Goal: Transaction & Acquisition: Purchase product/service

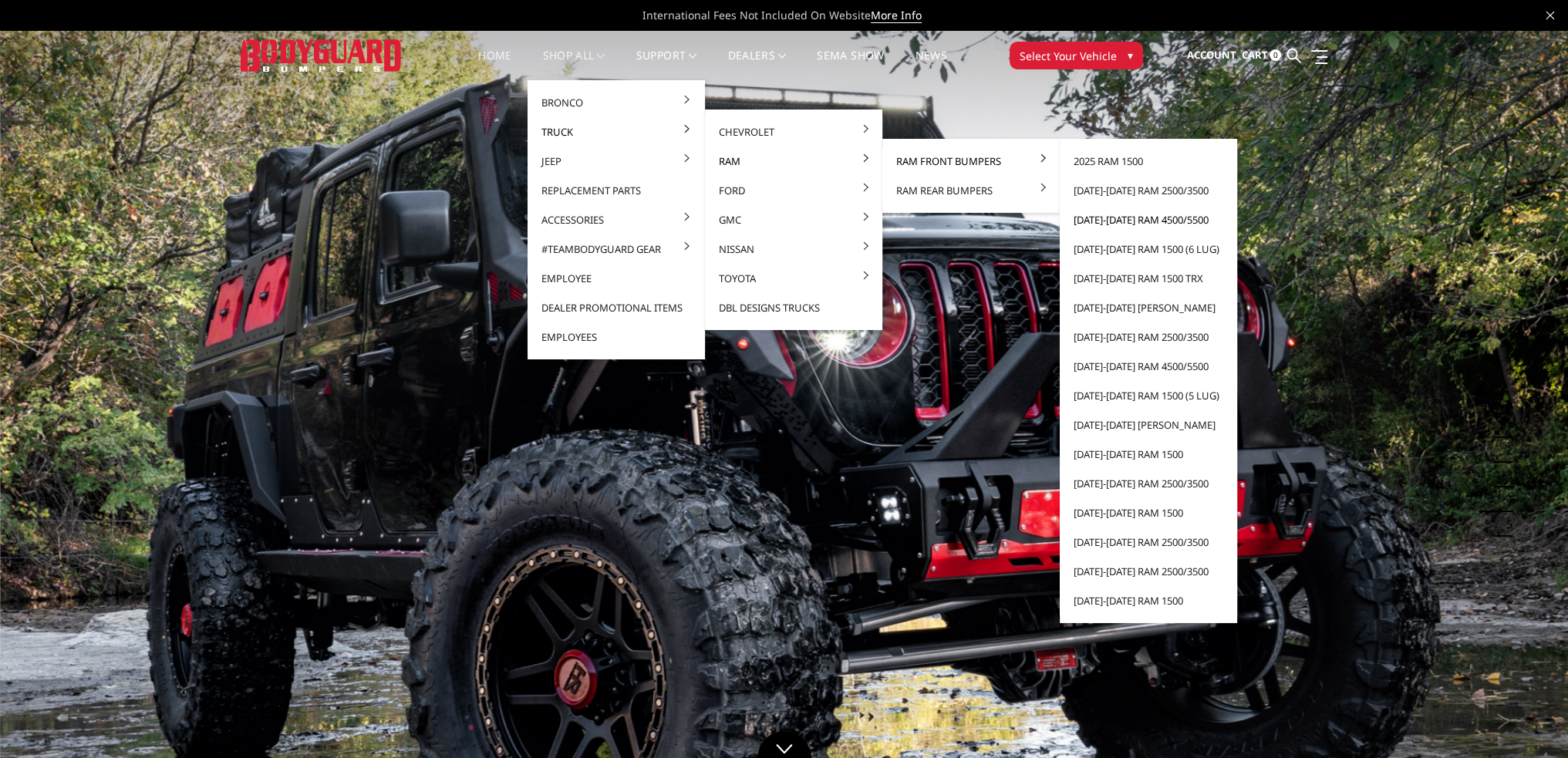
click at [1134, 220] on link "[DATE]-[DATE] Ram 4500/5500" at bounding box center [1148, 220] width 165 height 29
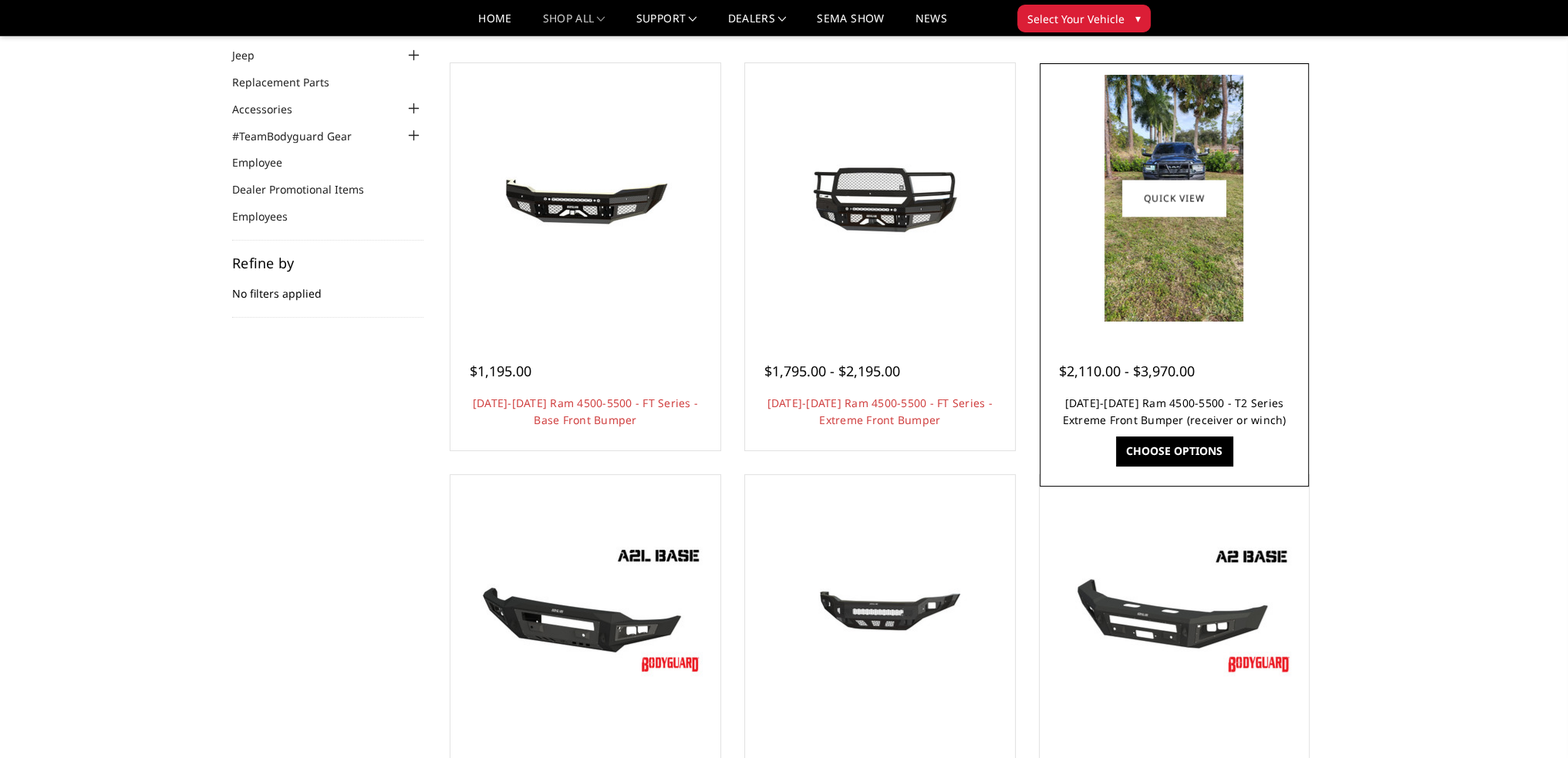
scroll to position [154, 0]
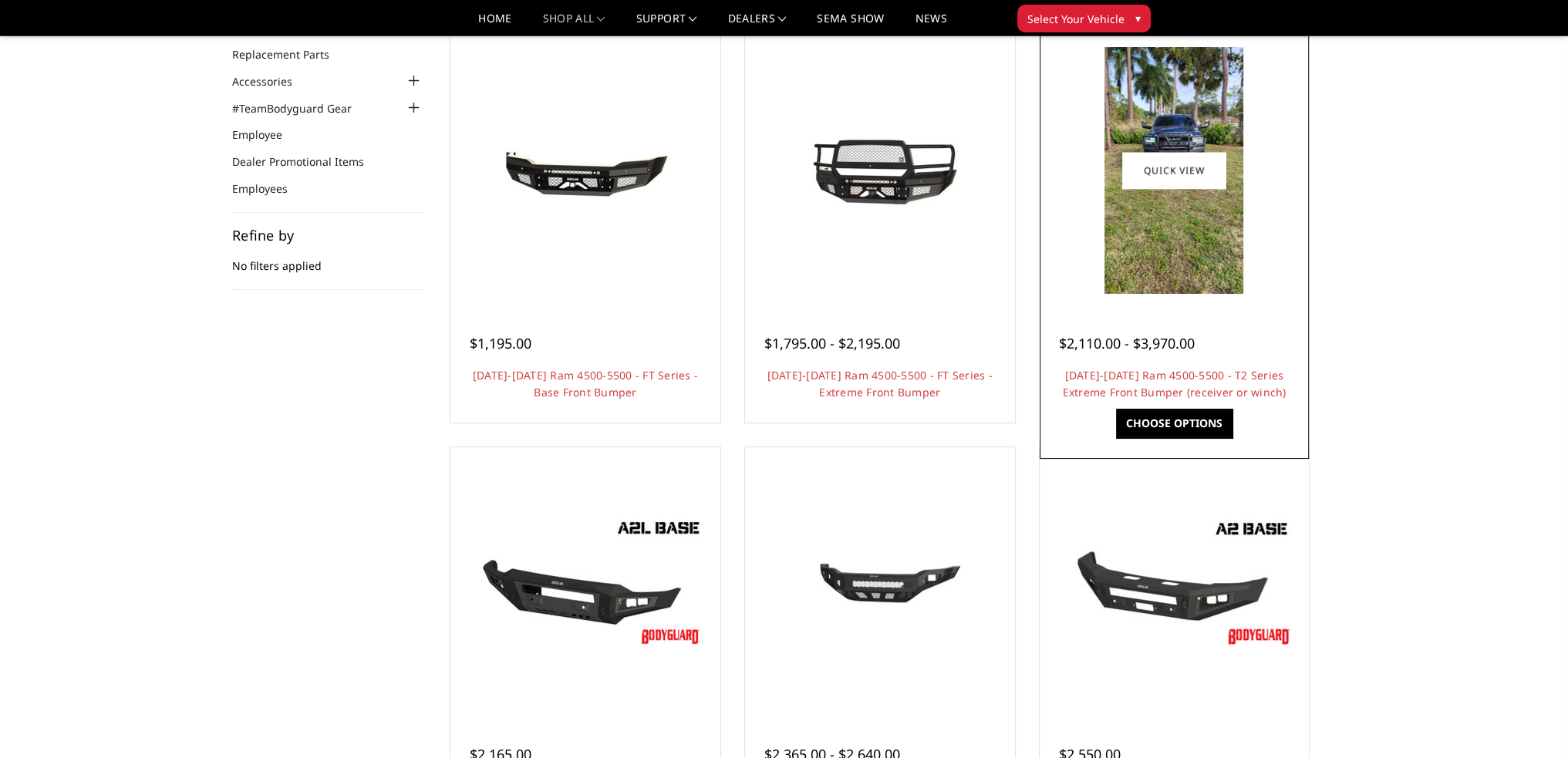
click at [1171, 382] on h4 "2019-2025 Ram 4500-5500 - T2 Series Extreme Front Bumper (receiver or winch)" at bounding box center [1174, 384] width 231 height 34
click at [1168, 378] on link "2019-2025 Ram 4500-5500 - T2 Series Extreme Front Bumper (receiver or winch)" at bounding box center [1174, 383] width 224 height 32
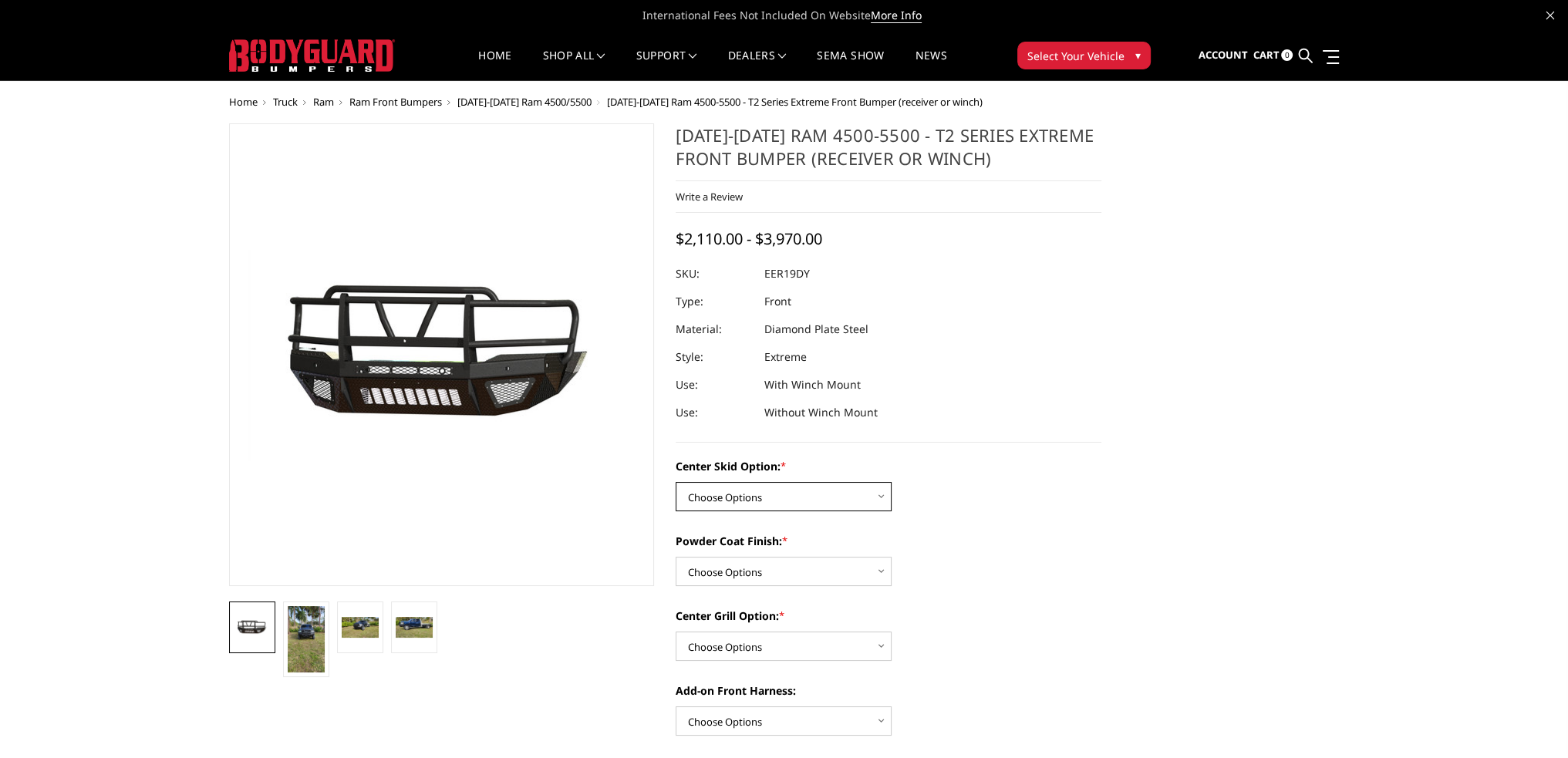
click at [753, 486] on select "Choose Options Standard center skid plate (included) Receiver tube Winch mount …" at bounding box center [784, 497] width 216 height 29
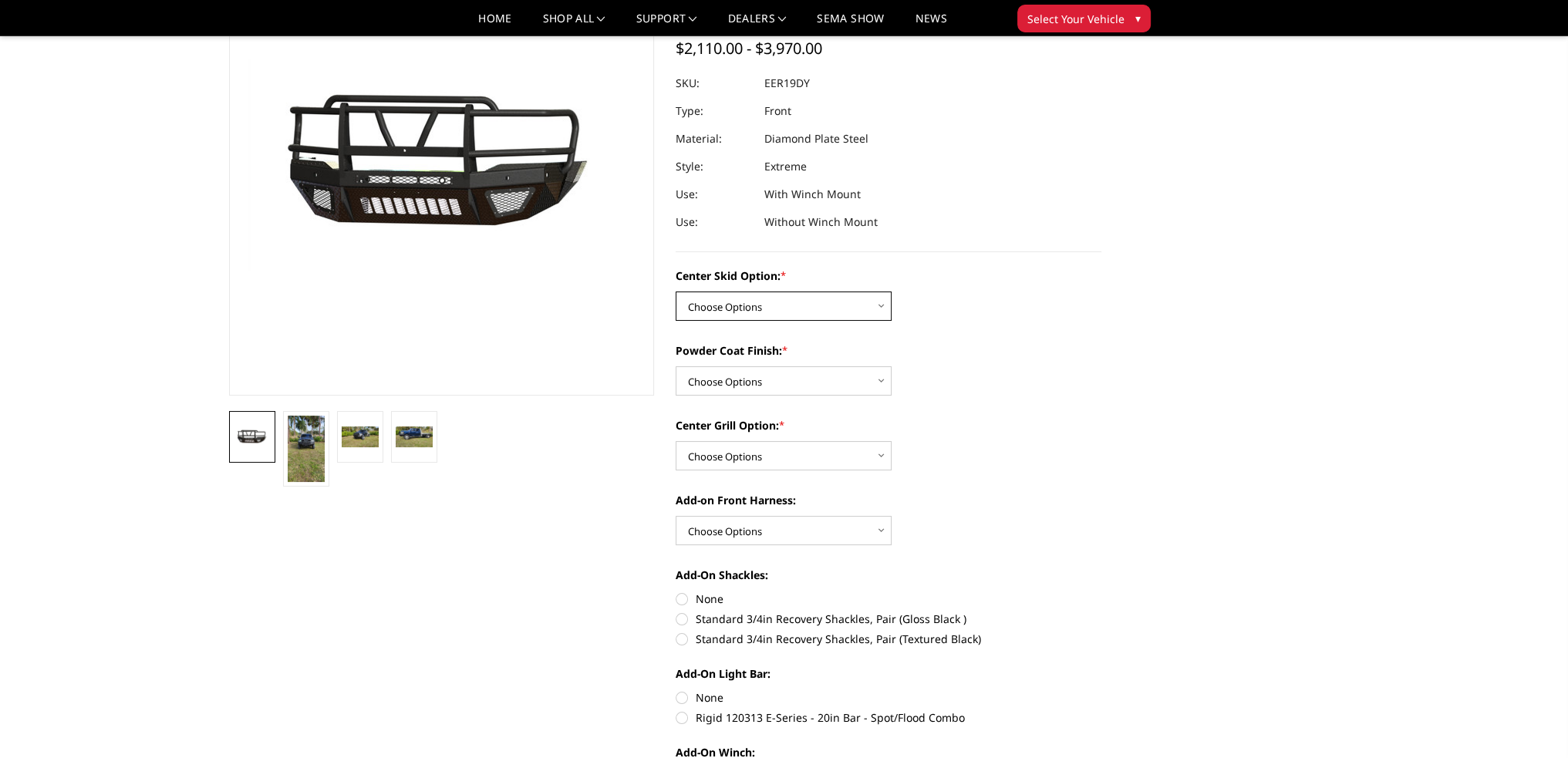
scroll to position [154, 0]
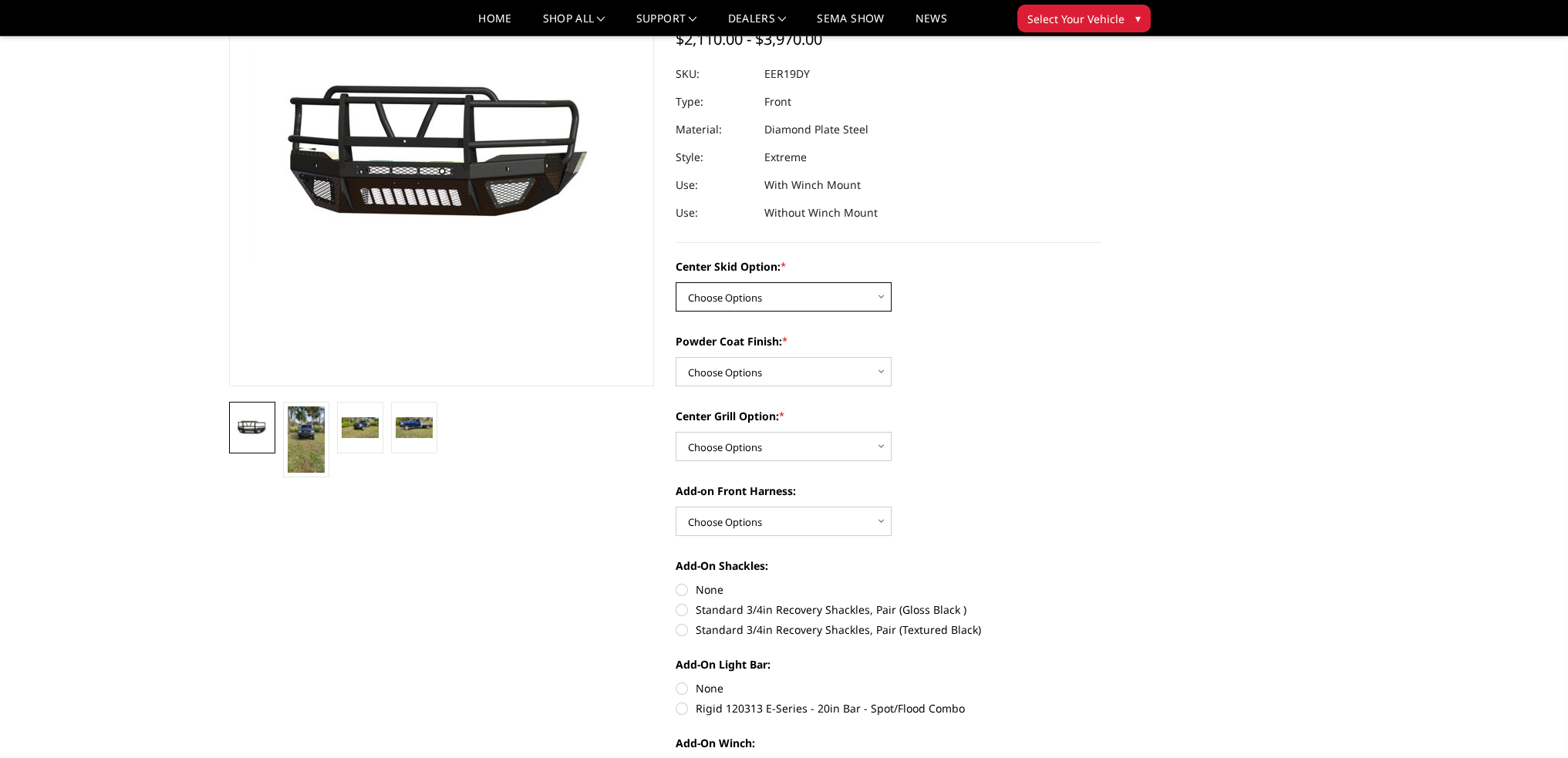
click at [758, 303] on select "Choose Options Standard center skid plate (included) Receiver tube Winch mount …" at bounding box center [784, 297] width 216 height 29
click at [676, 282] on select "Choose Options Standard center skid plate (included) Receiver tube Winch mount …" at bounding box center [784, 297] width 216 height 29
drag, startPoint x: 734, startPoint y: 366, endPoint x: 731, endPoint y: 382, distance: 16.3
click at [734, 366] on select "Choose Options Bare metal Gloss Black Powder Coat Texture Black Powder Coat" at bounding box center [784, 372] width 216 height 29
click at [759, 302] on select "Choose Options Standard center skid plate (included) Receiver tube Winch mount …" at bounding box center [784, 297] width 216 height 29
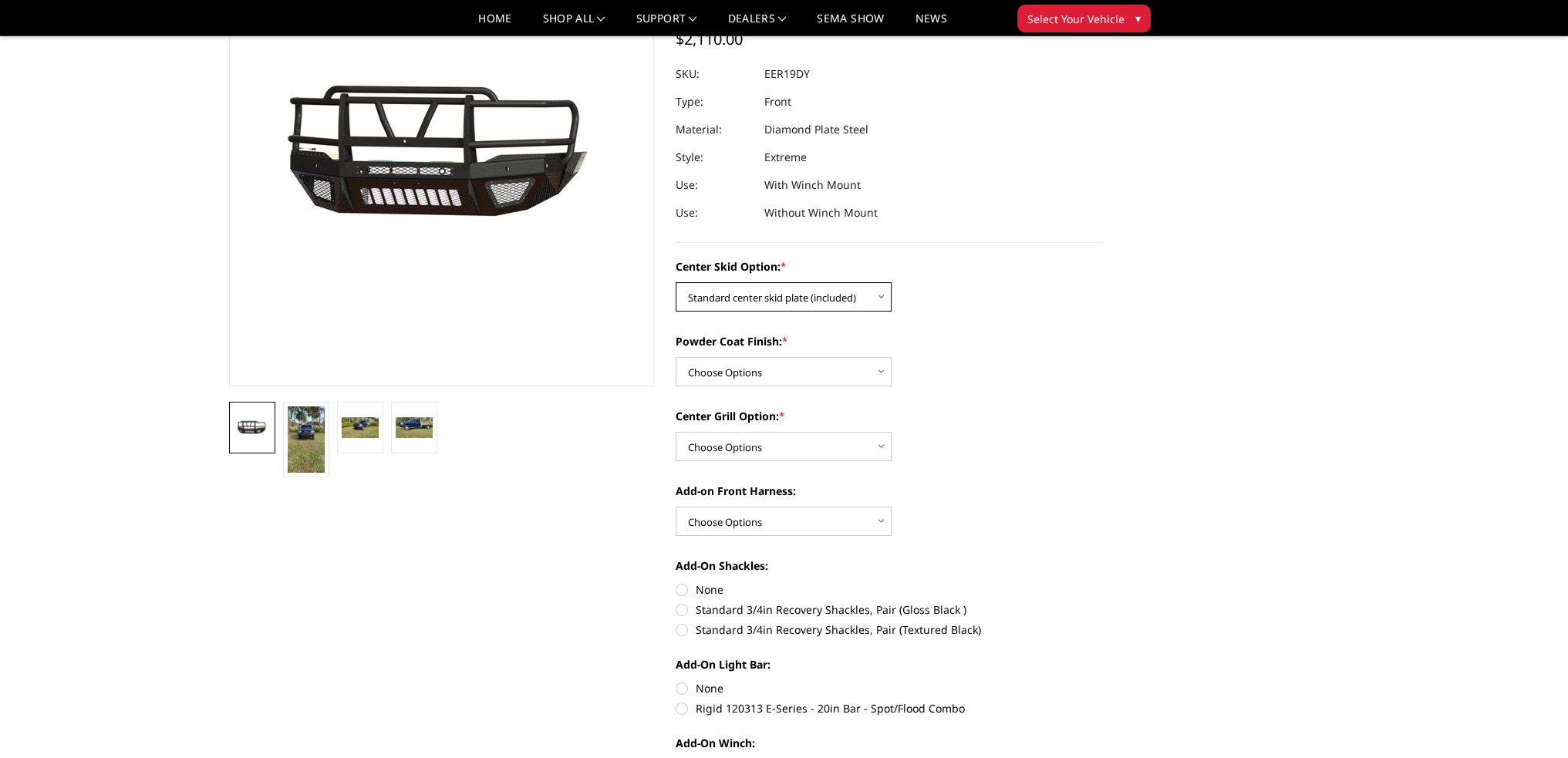
click at [765, 303] on select "Choose Options Standard center skid plate (included) Receiver tube Winch mount …" at bounding box center [784, 297] width 216 height 29
select select "626"
click at [676, 282] on select "Choose Options Standard center skid plate (included) Receiver tube Winch mount …" at bounding box center [784, 297] width 216 height 29
click at [724, 379] on select "Choose Options Bare metal Gloss Black Powder Coat Texture Black Powder Coat" at bounding box center [784, 372] width 216 height 29
select select "667"
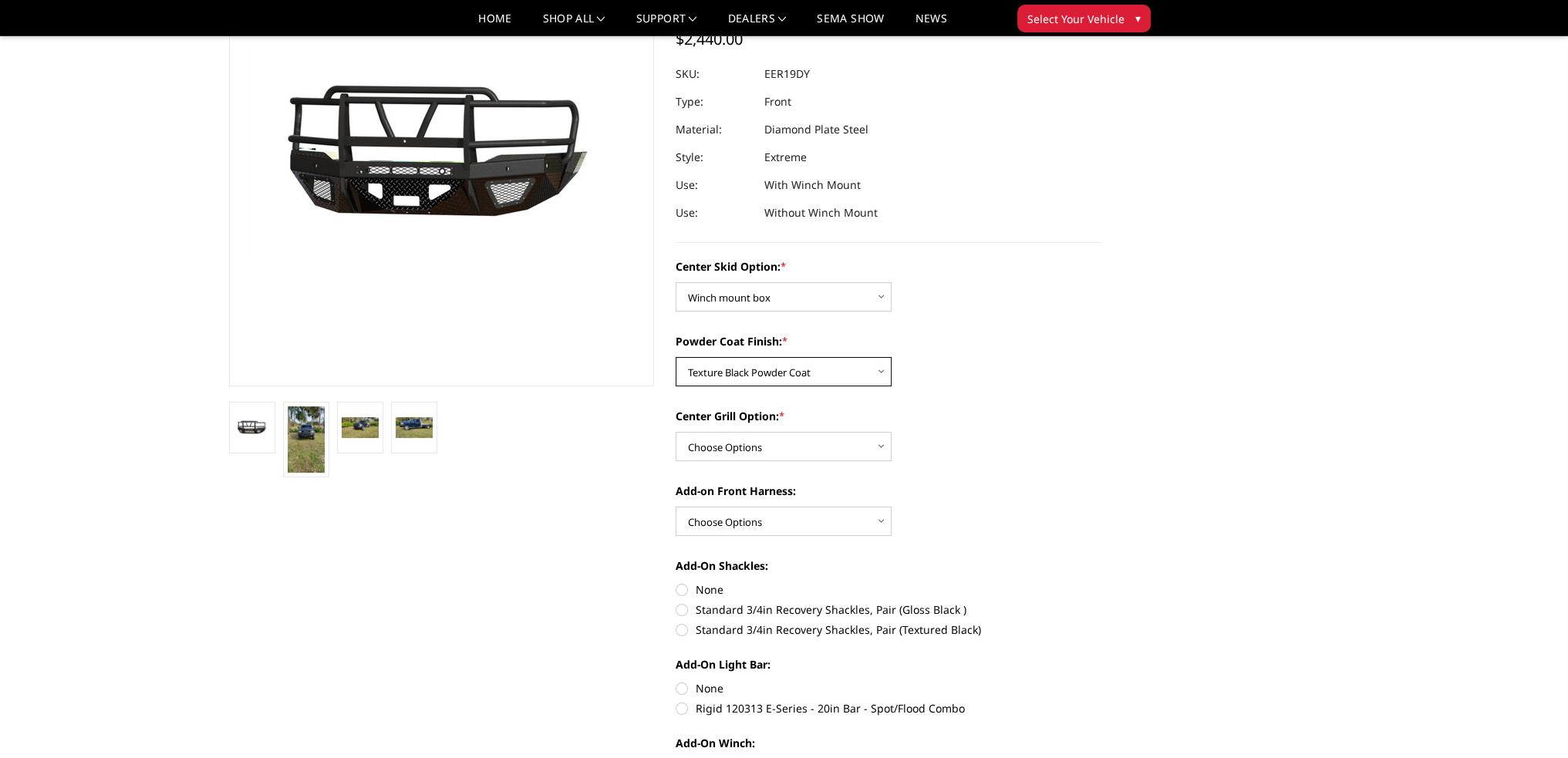
click at [676, 357] on select "Choose Options Bare metal Gloss Black Powder Coat Texture Black Powder Coat" at bounding box center [784, 372] width 216 height 29
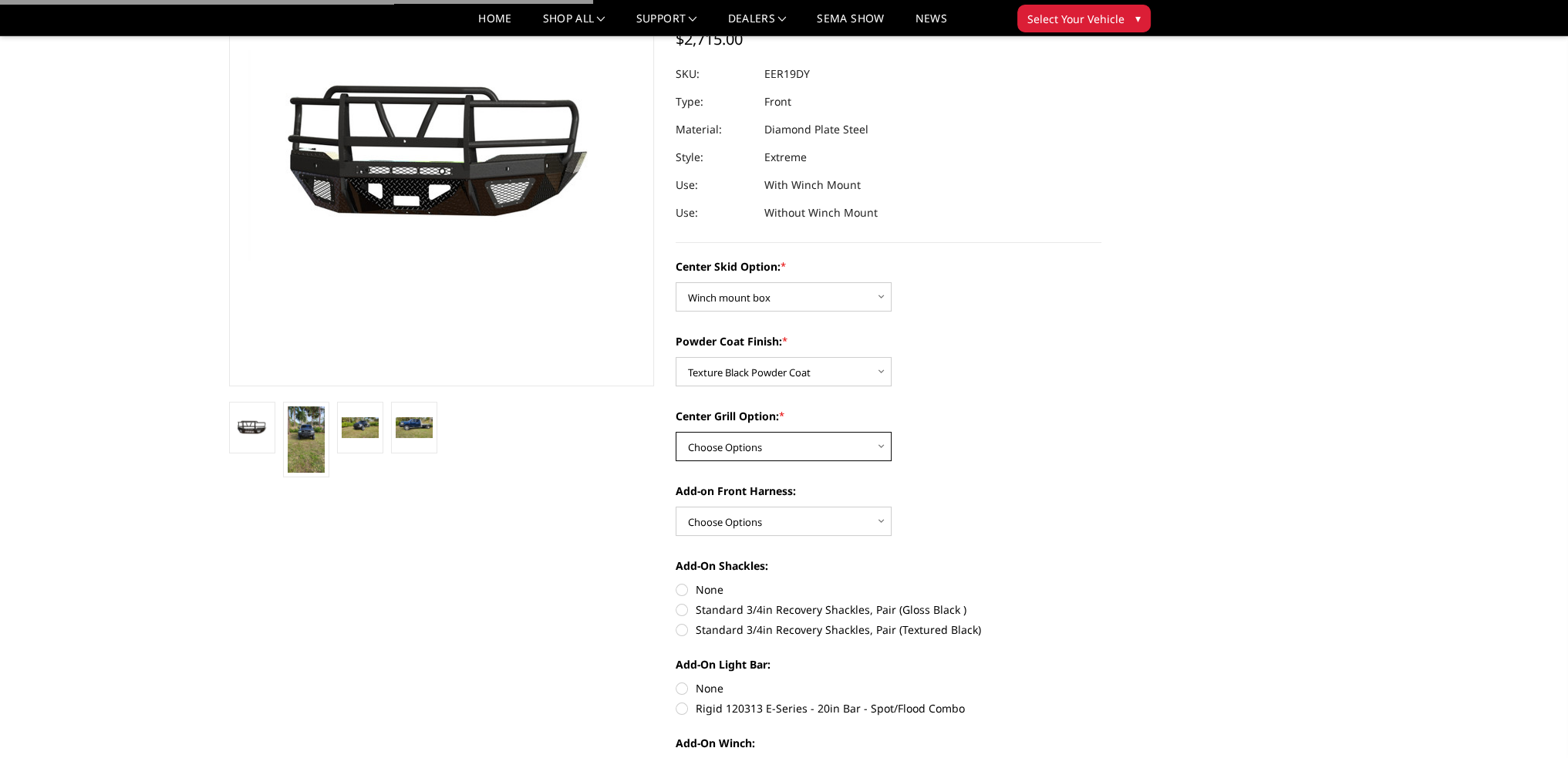
drag, startPoint x: 710, startPoint y: 452, endPoint x: 713, endPoint y: 459, distance: 7.6
click at [710, 452] on select "Choose Options Add expanded metal in center grill Decline this option" at bounding box center [784, 447] width 216 height 29
select select "1081"
click at [676, 432] on select "Choose Options Add expanded metal in center grill Decline this option" at bounding box center [784, 447] width 216 height 29
click at [712, 517] on select "Choose Options WITH front camera harness WITHOUT front camera harness" at bounding box center [784, 521] width 216 height 29
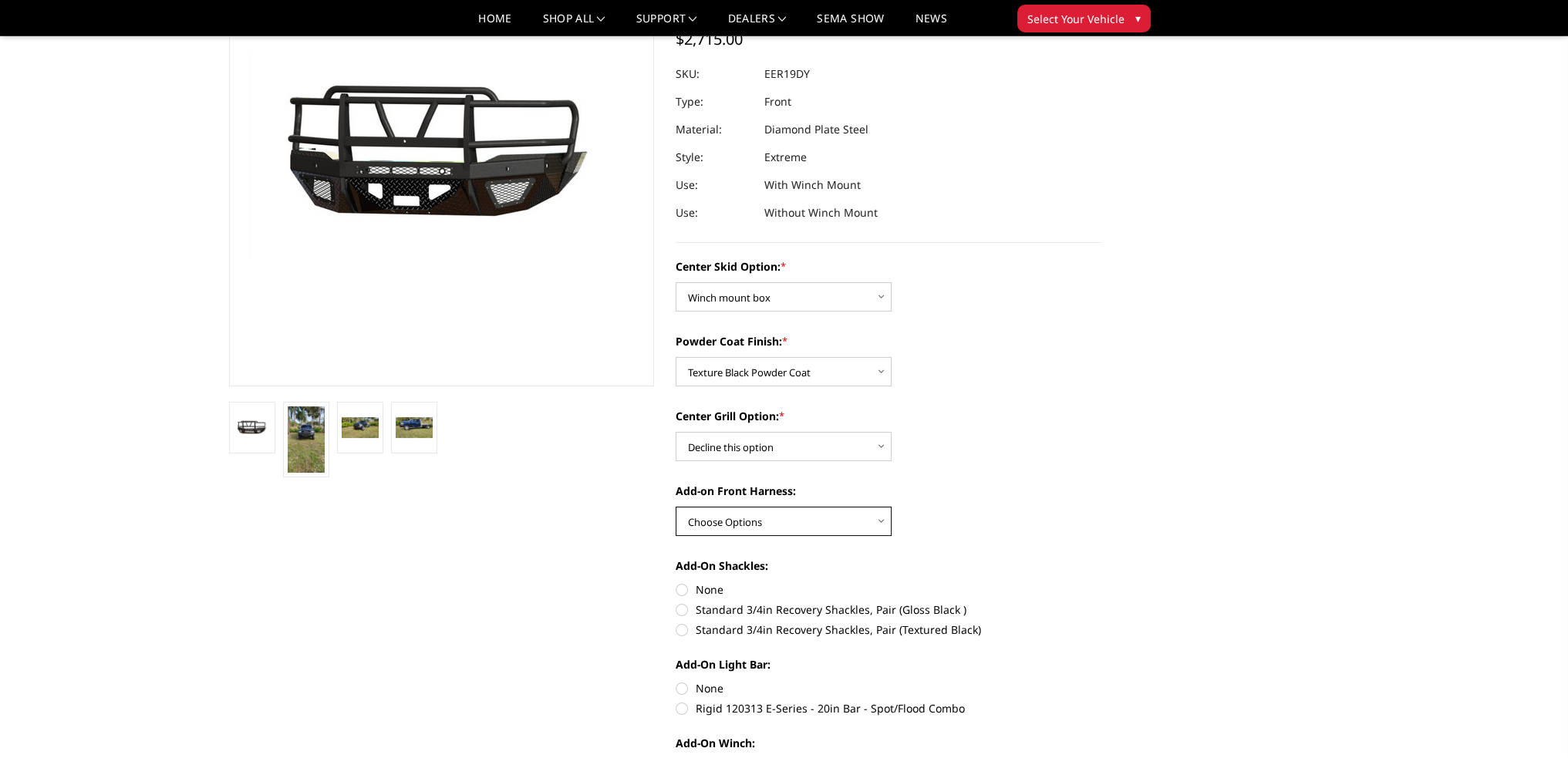
select select "1696"
click at [676, 507] on select "Choose Options WITH front camera harness WITHOUT front camera harness" at bounding box center [784, 521] width 216 height 29
click at [680, 624] on label "Standard 3/4in Recovery Shackles, Pair (Textured Black)" at bounding box center [889, 629] width 426 height 16
click at [1101, 602] on input "Standard 3/4in Recovery Shackles, Pair (Textured Black)" at bounding box center [1101, 601] width 1 height 1
radio input "true"
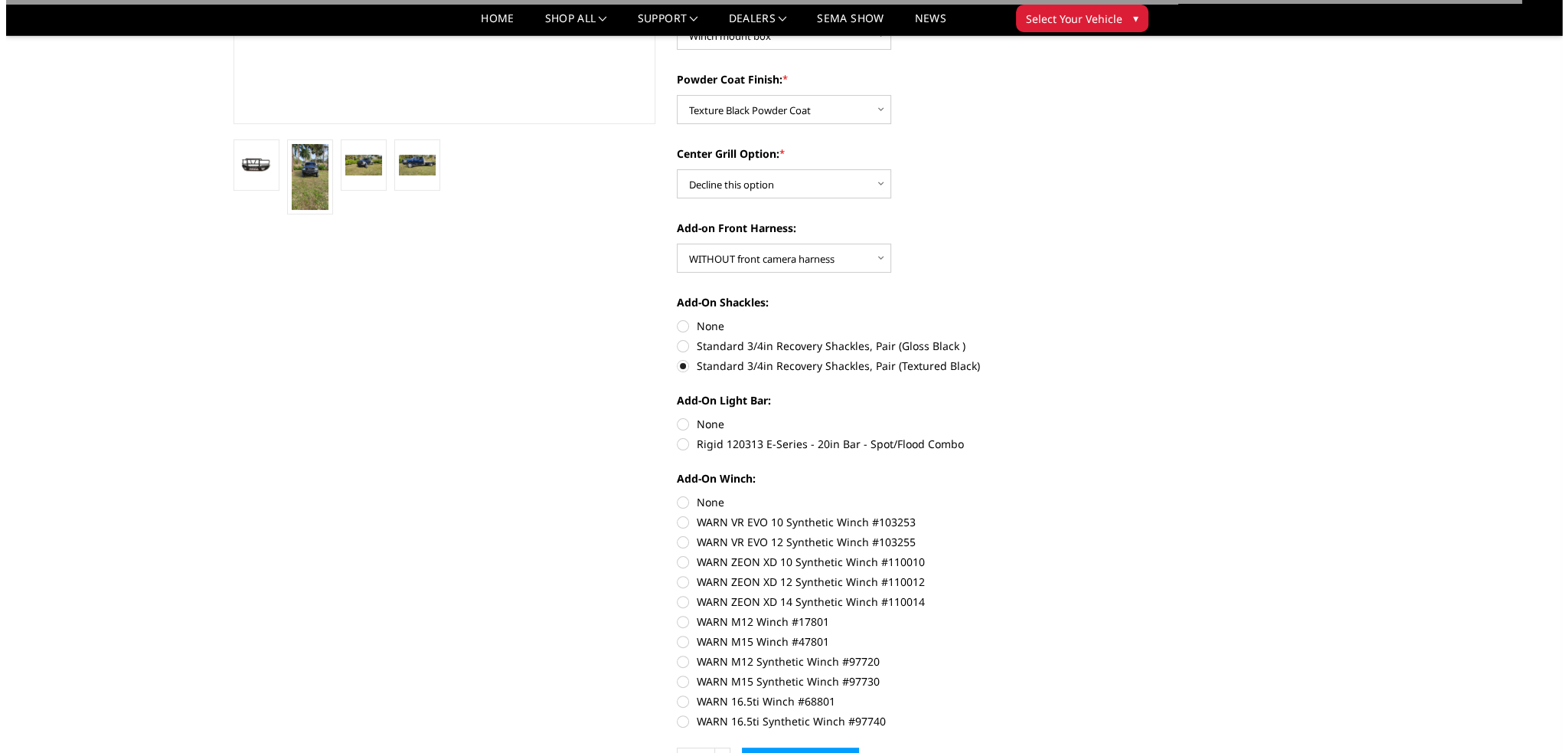
scroll to position [536, 0]
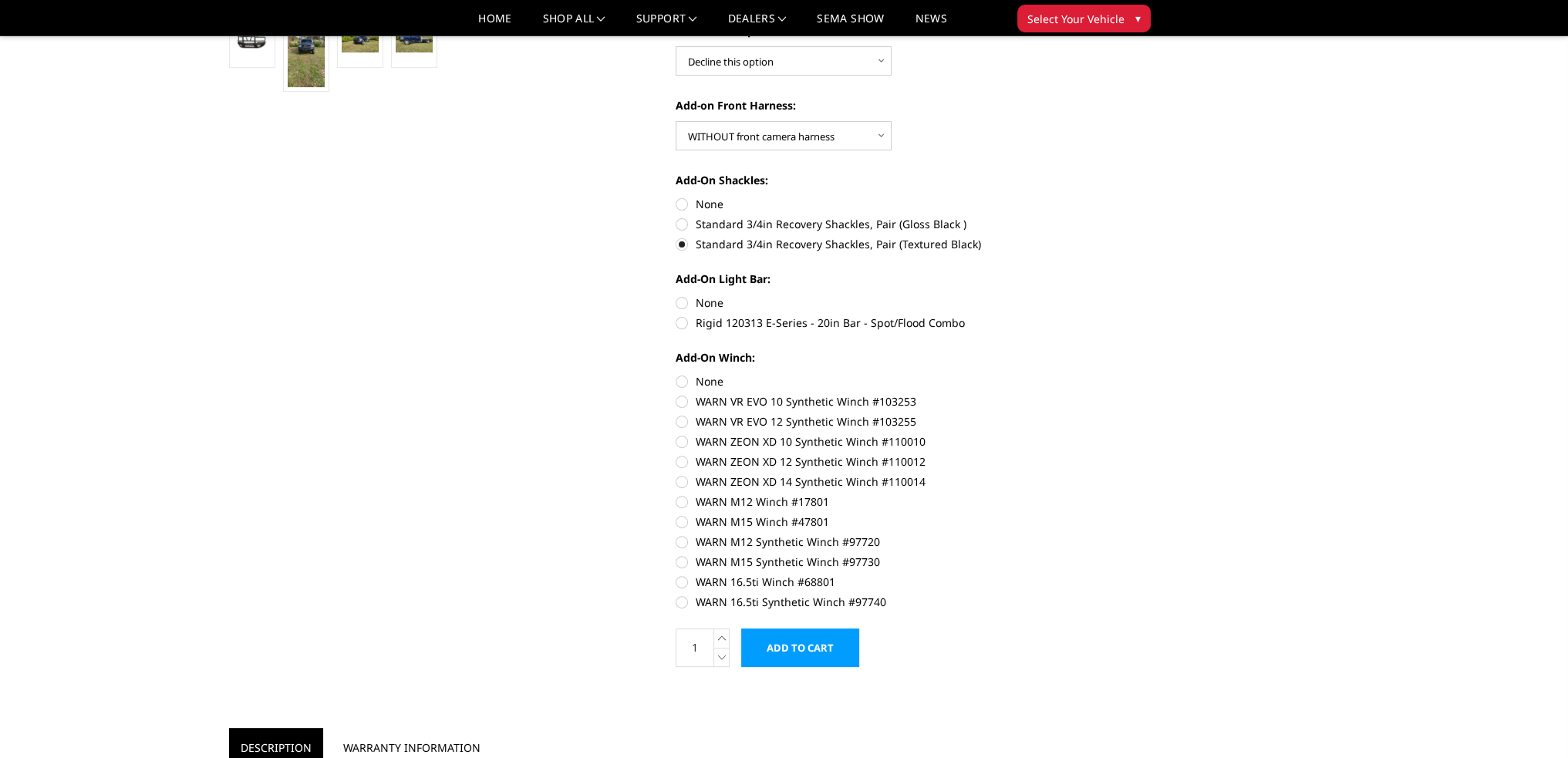
click at [797, 635] on input "Add to Cart" at bounding box center [800, 648] width 118 height 39
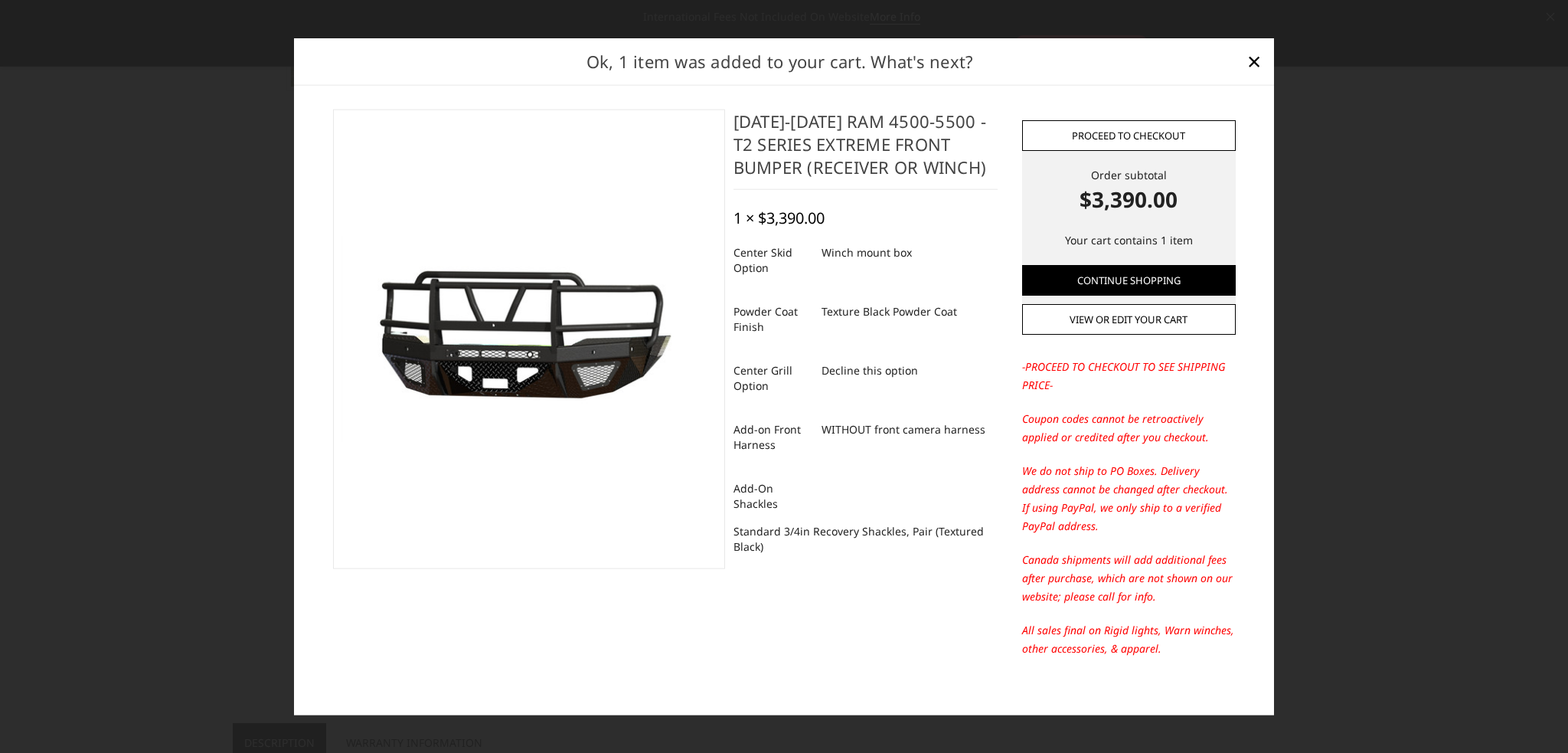
click at [1111, 138] on link "Proceed to checkout" at bounding box center [1129, 136] width 213 height 31
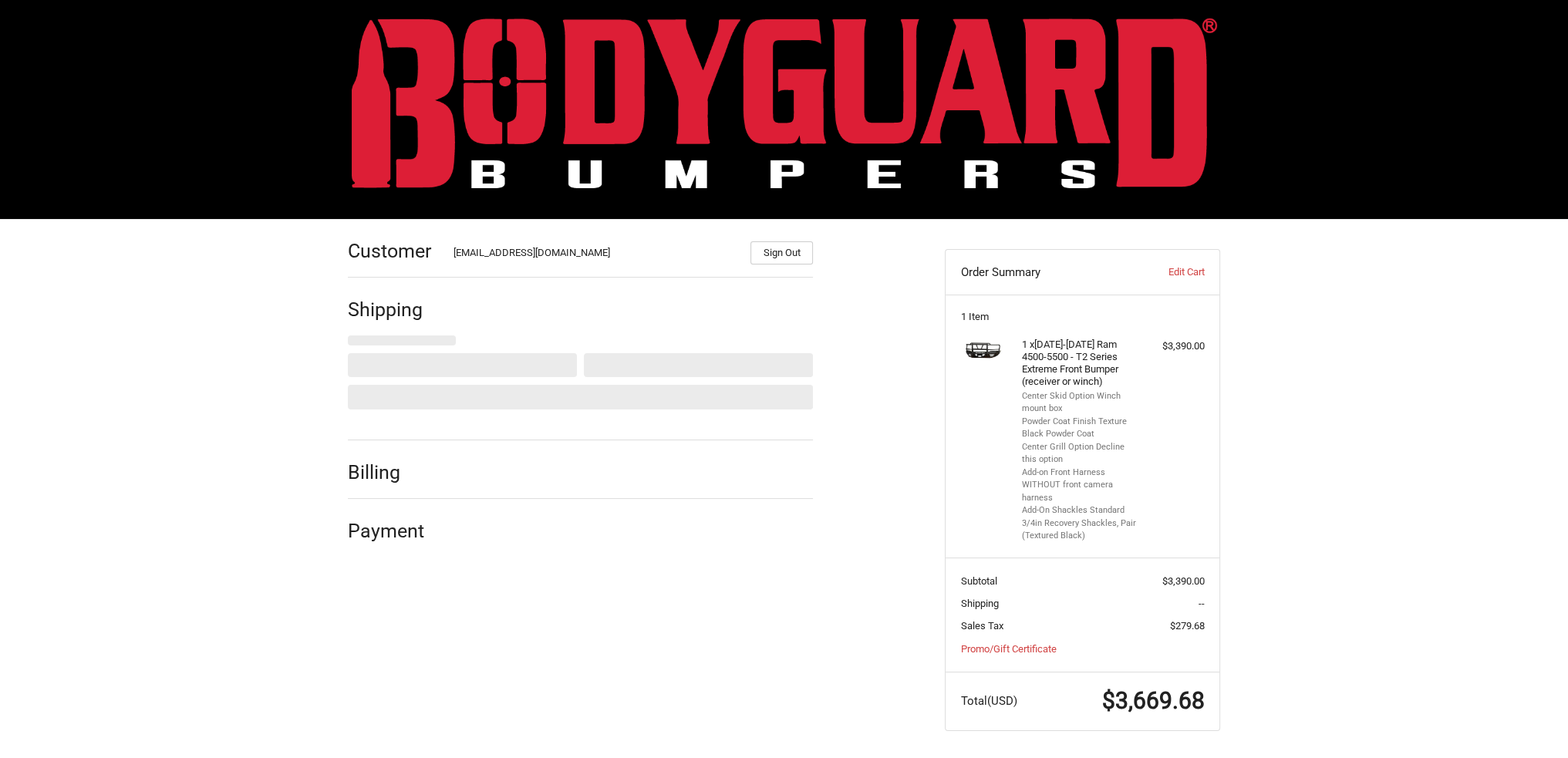
scroll to position [14, 0]
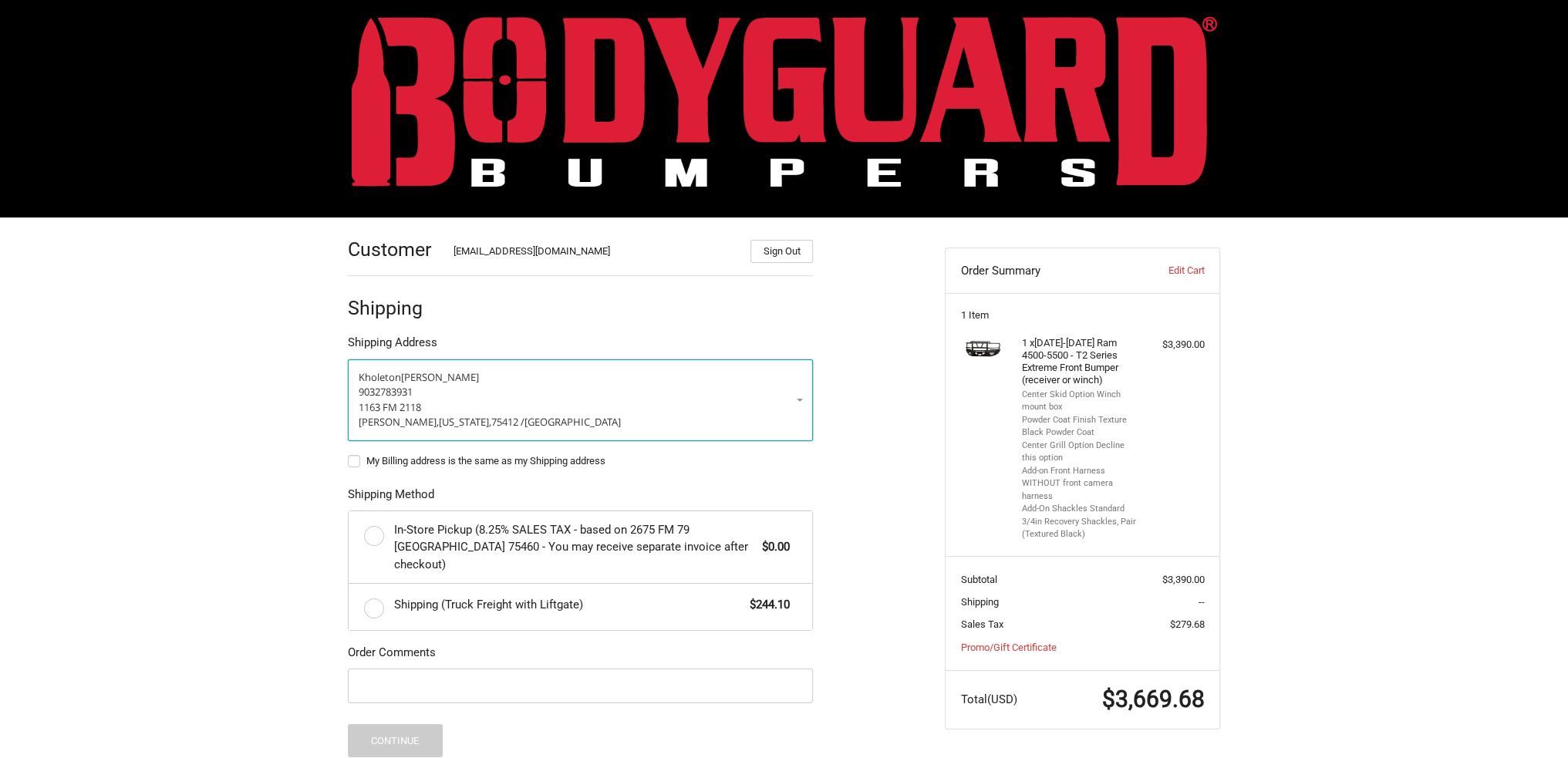
click at [588, 382] on p "Kholeton Cox" at bounding box center [580, 378] width 443 height 16
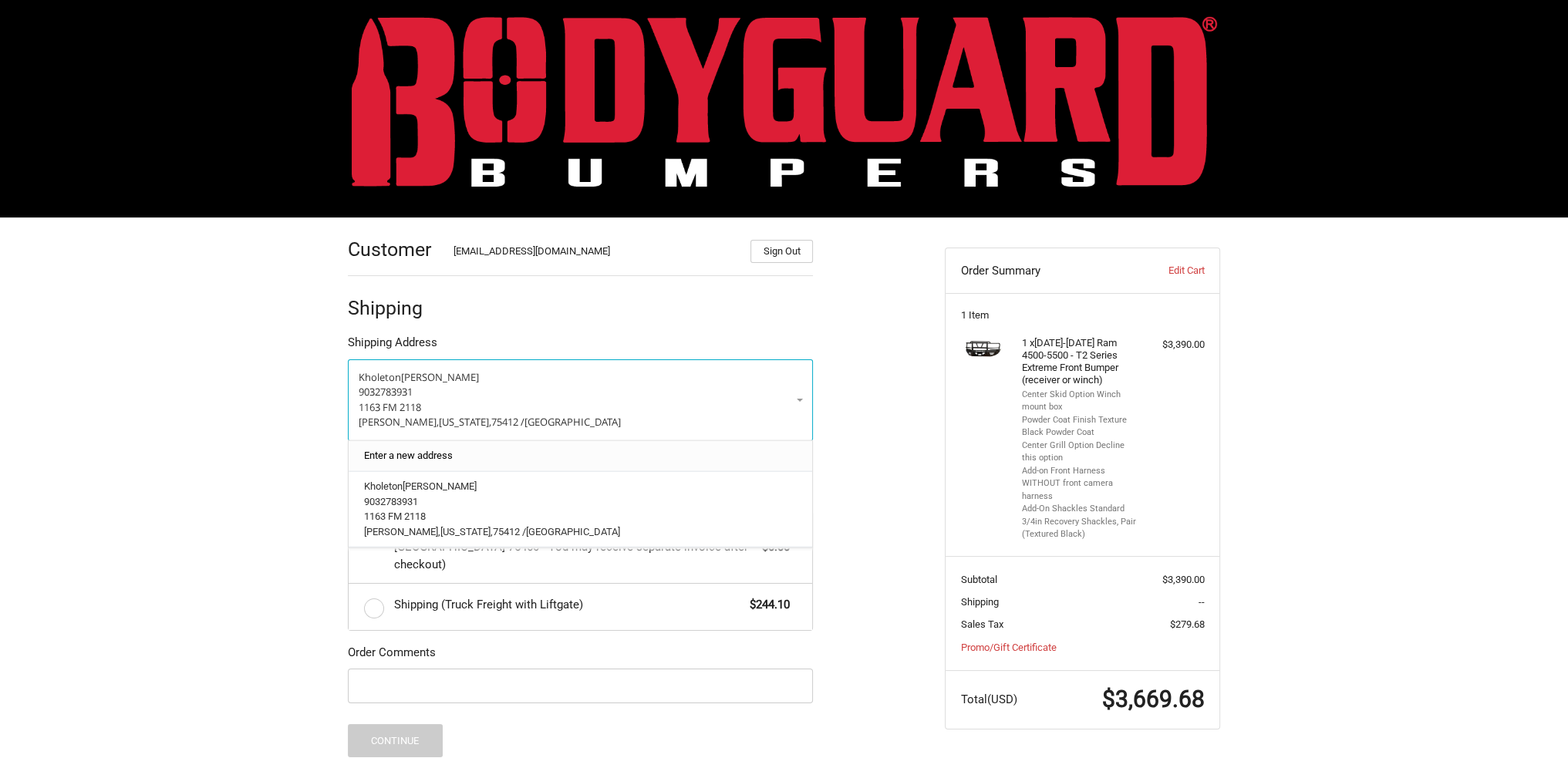
click at [498, 455] on link "Enter a new address" at bounding box center [581, 455] width 449 height 30
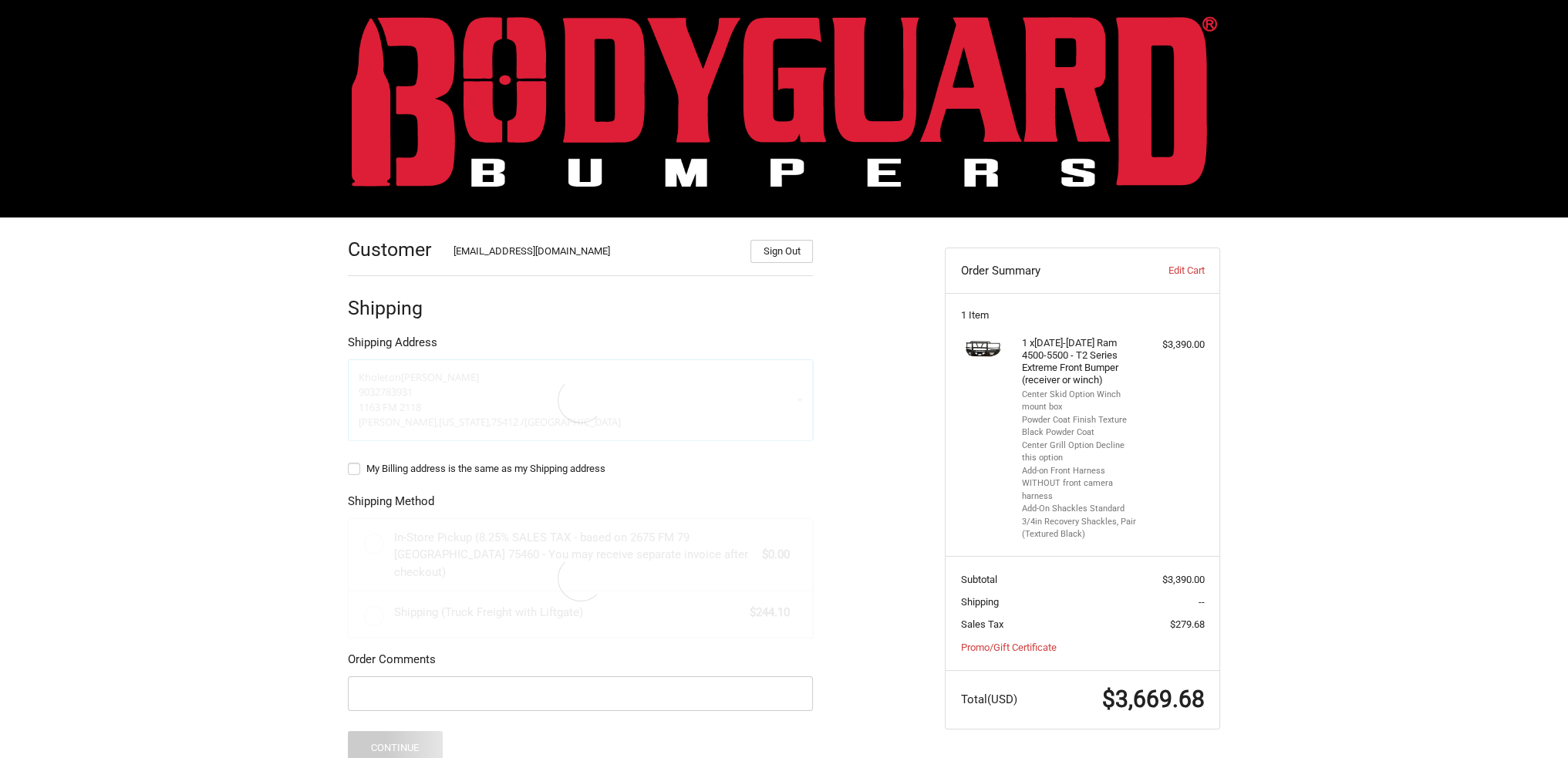
select select "US"
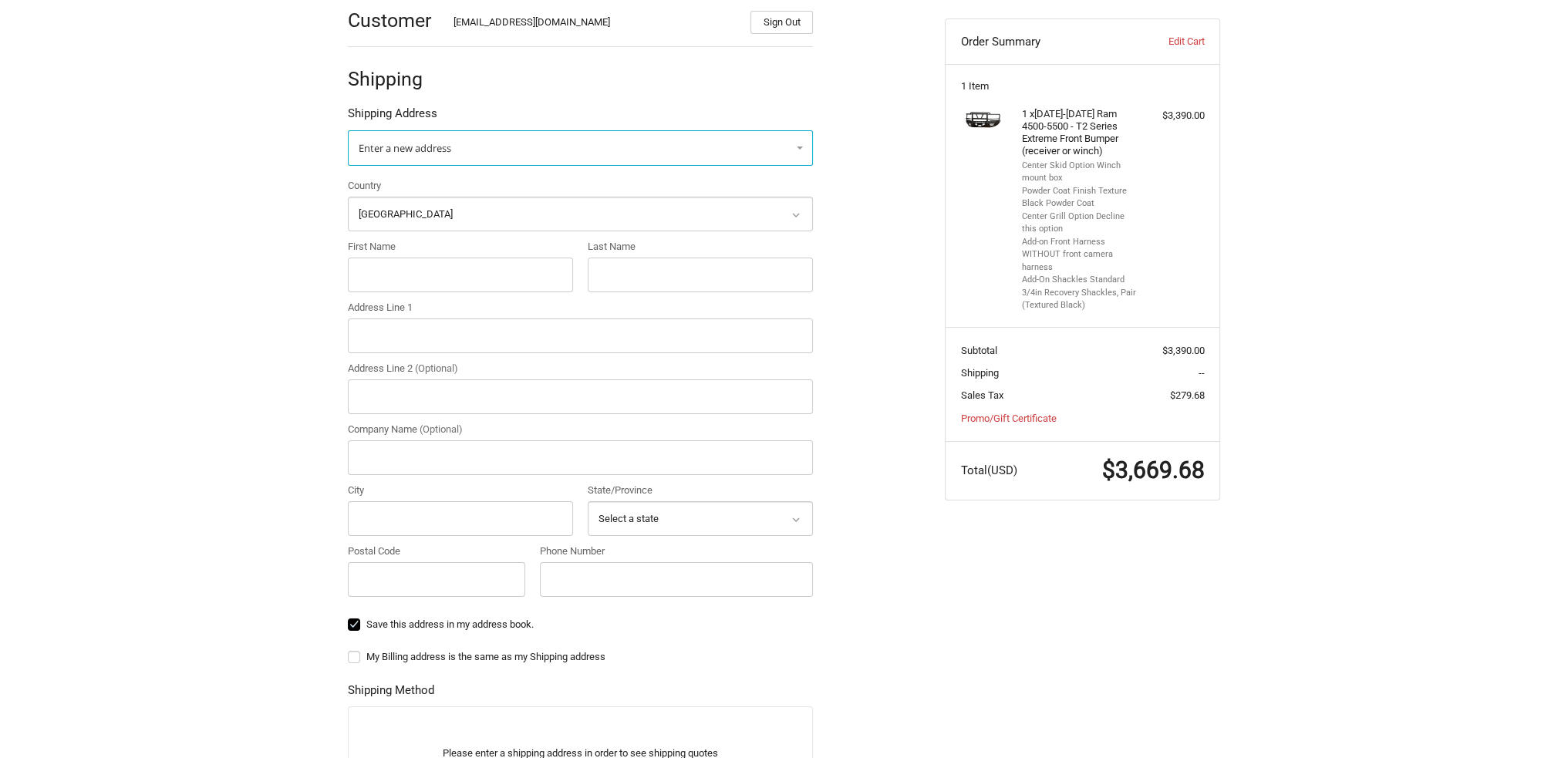
scroll to position [245, 0]
click at [432, 265] on input "First Name" at bounding box center [460, 272] width 225 height 35
type input "k"
type input "c"
type input "bldg 7610 East End Road"
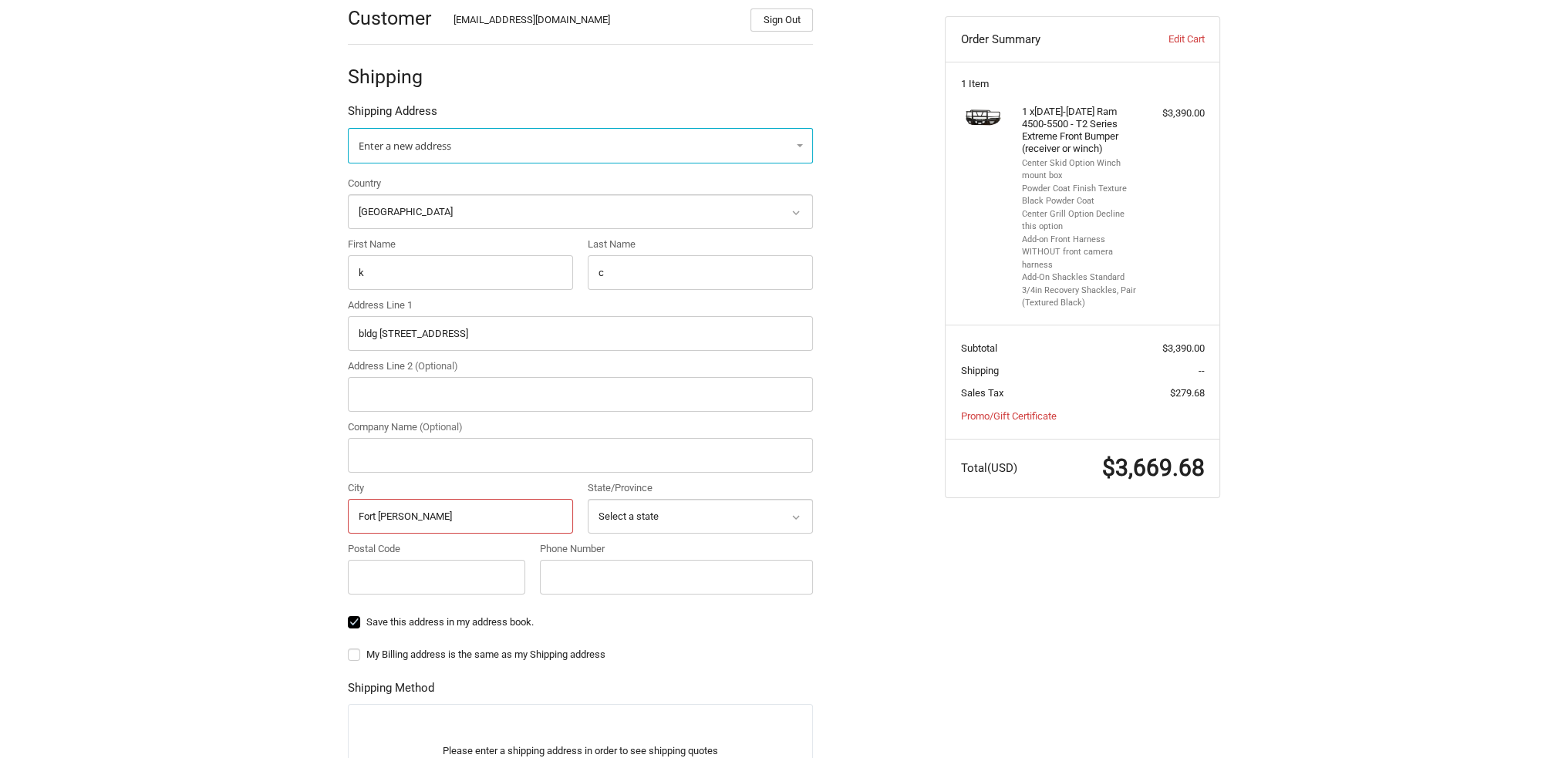
type input "Fort Campbell"
select select "KY"
type input "42223"
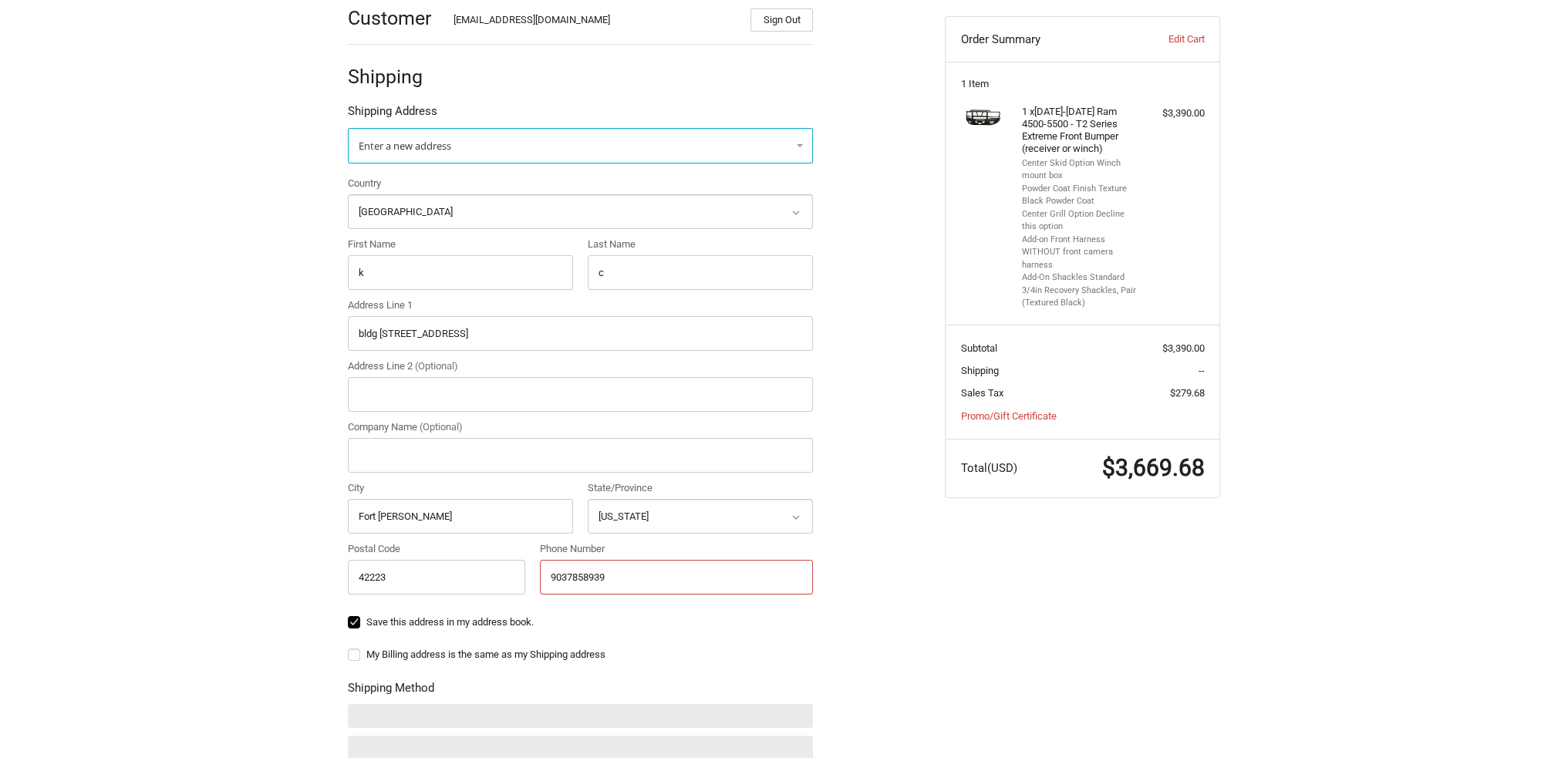
type input "9037858939"
click at [855, 565] on ol "Customer Kholeton@bodyguardbumpers.com Sign Out Shipping Shipping Address Enter…" at bounding box center [610, 508] width 526 height 1044
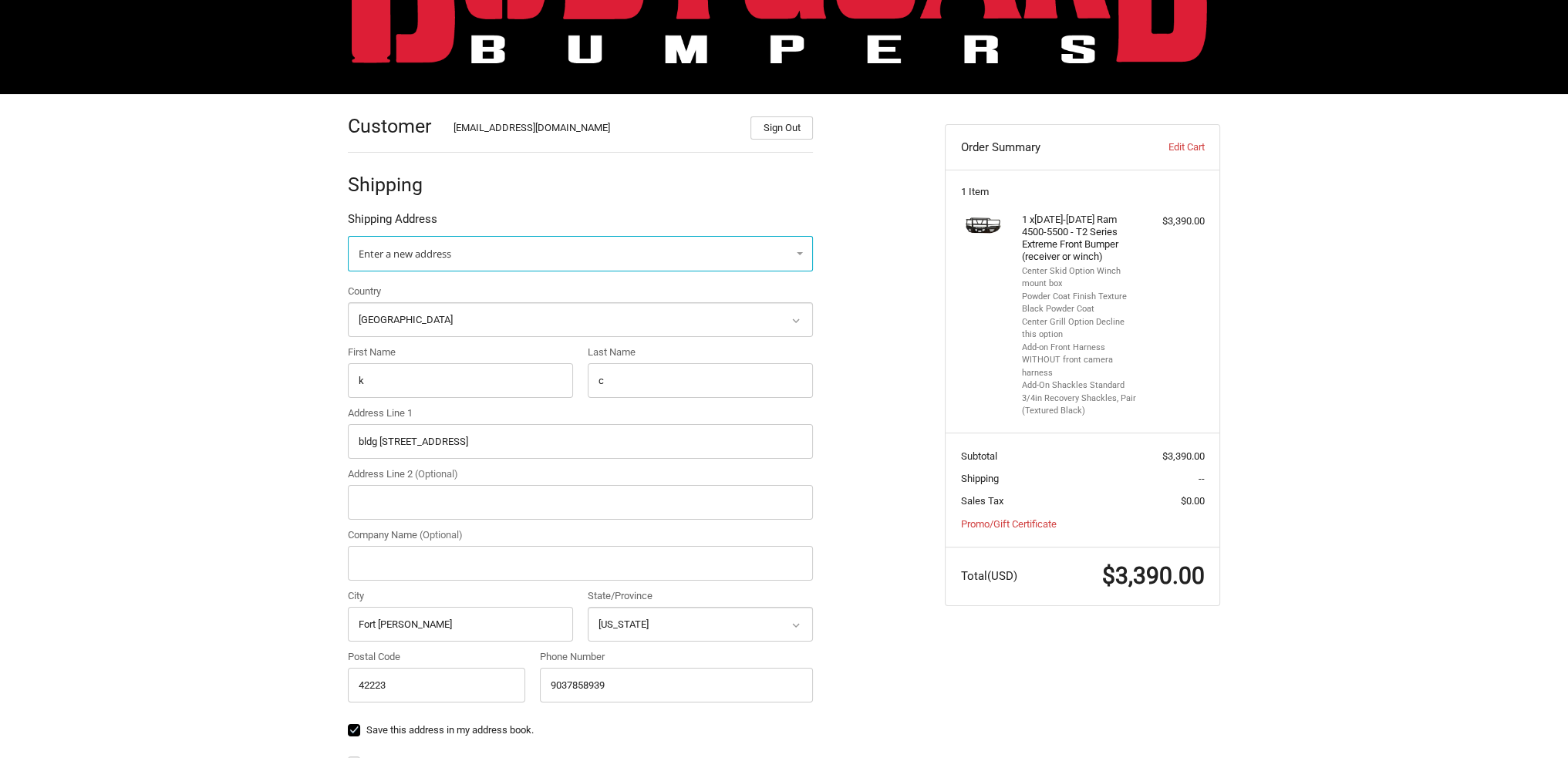
scroll to position [91, 0]
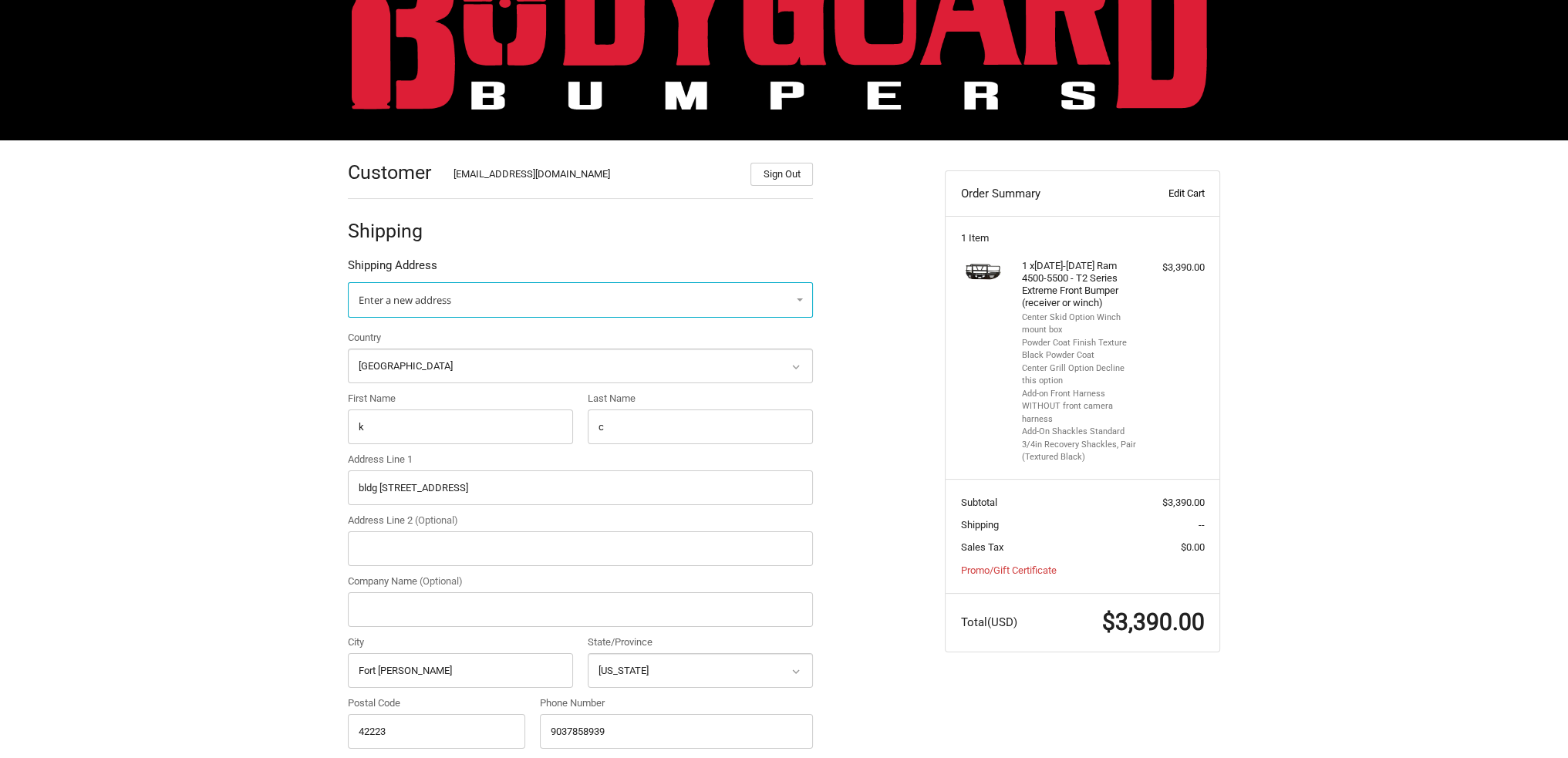
click at [1193, 196] on link "Edit Cart" at bounding box center [1166, 194] width 76 height 16
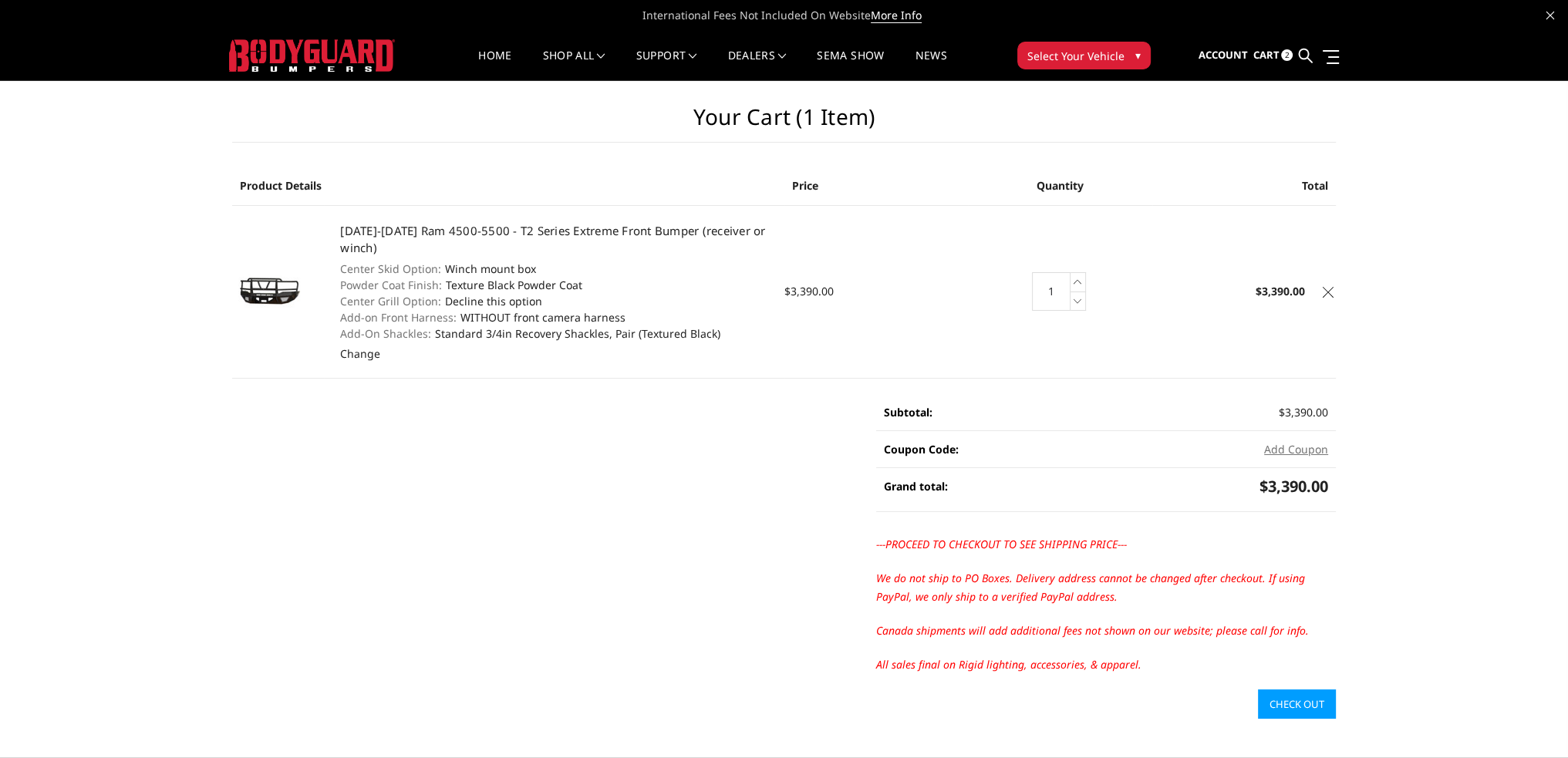
click at [1325, 292] on icon at bounding box center [1328, 292] width 11 height 11
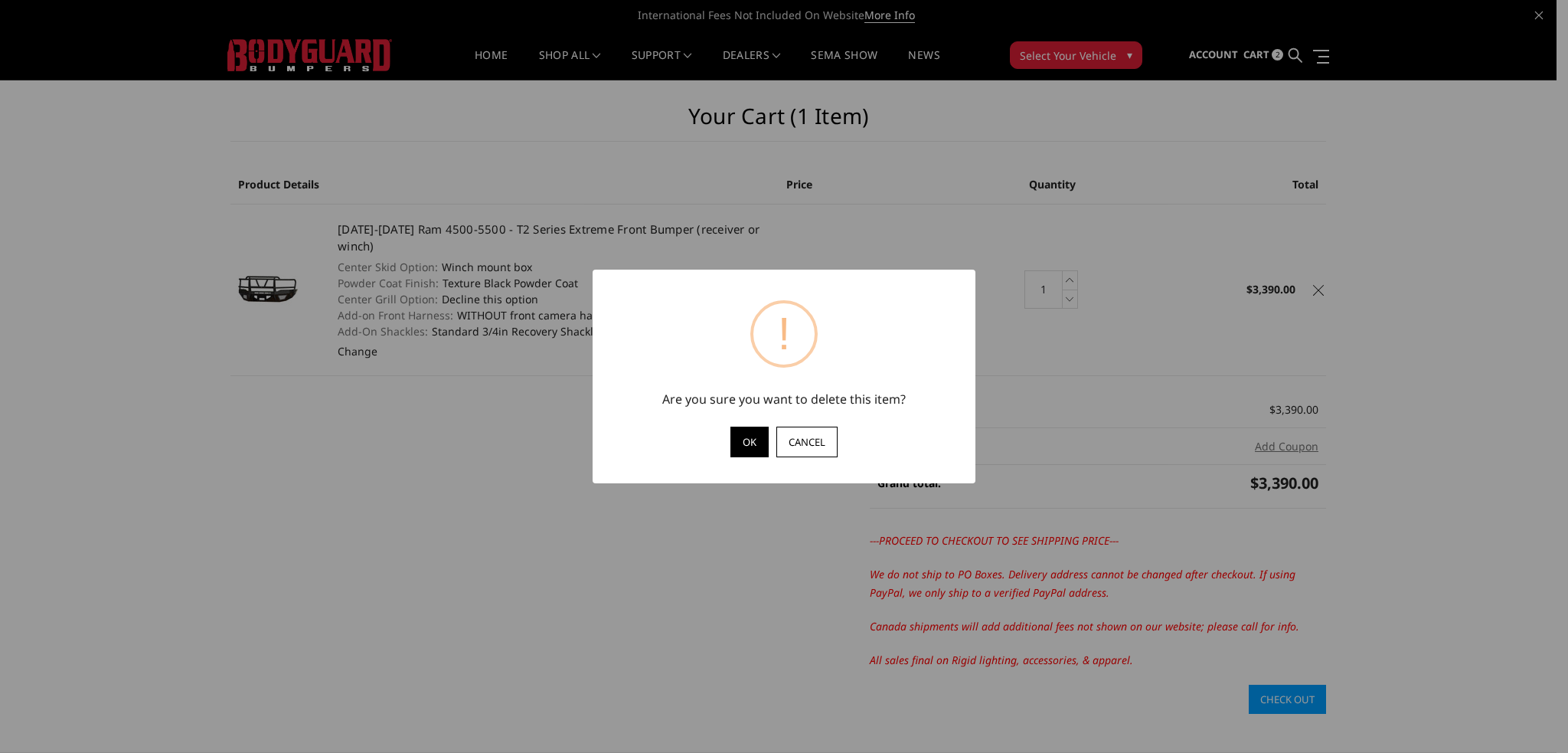
click at [754, 451] on button "OK" at bounding box center [750, 442] width 39 height 31
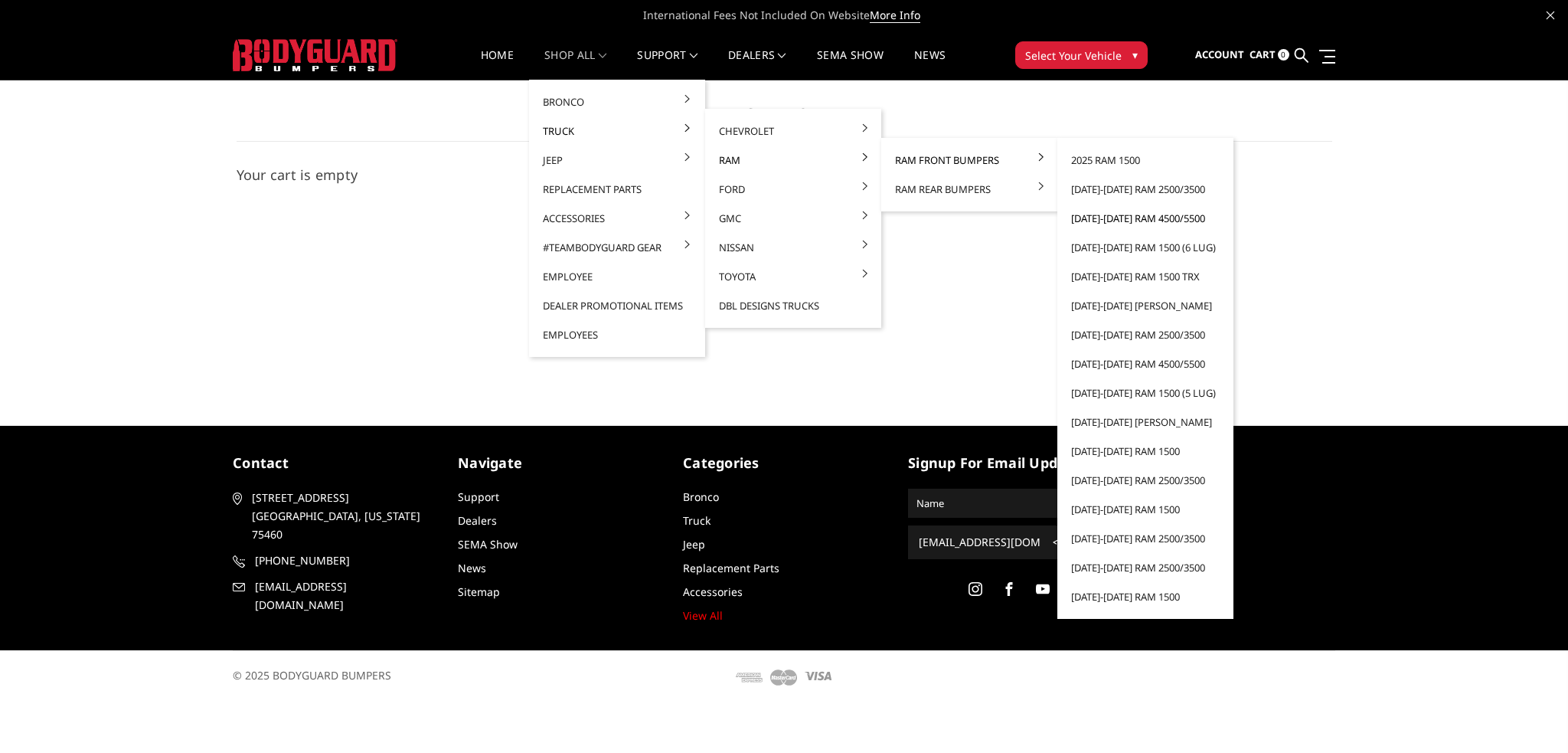
click at [1120, 217] on link "[DATE]-[DATE] Ram 4500/5500" at bounding box center [1145, 218] width 164 height 29
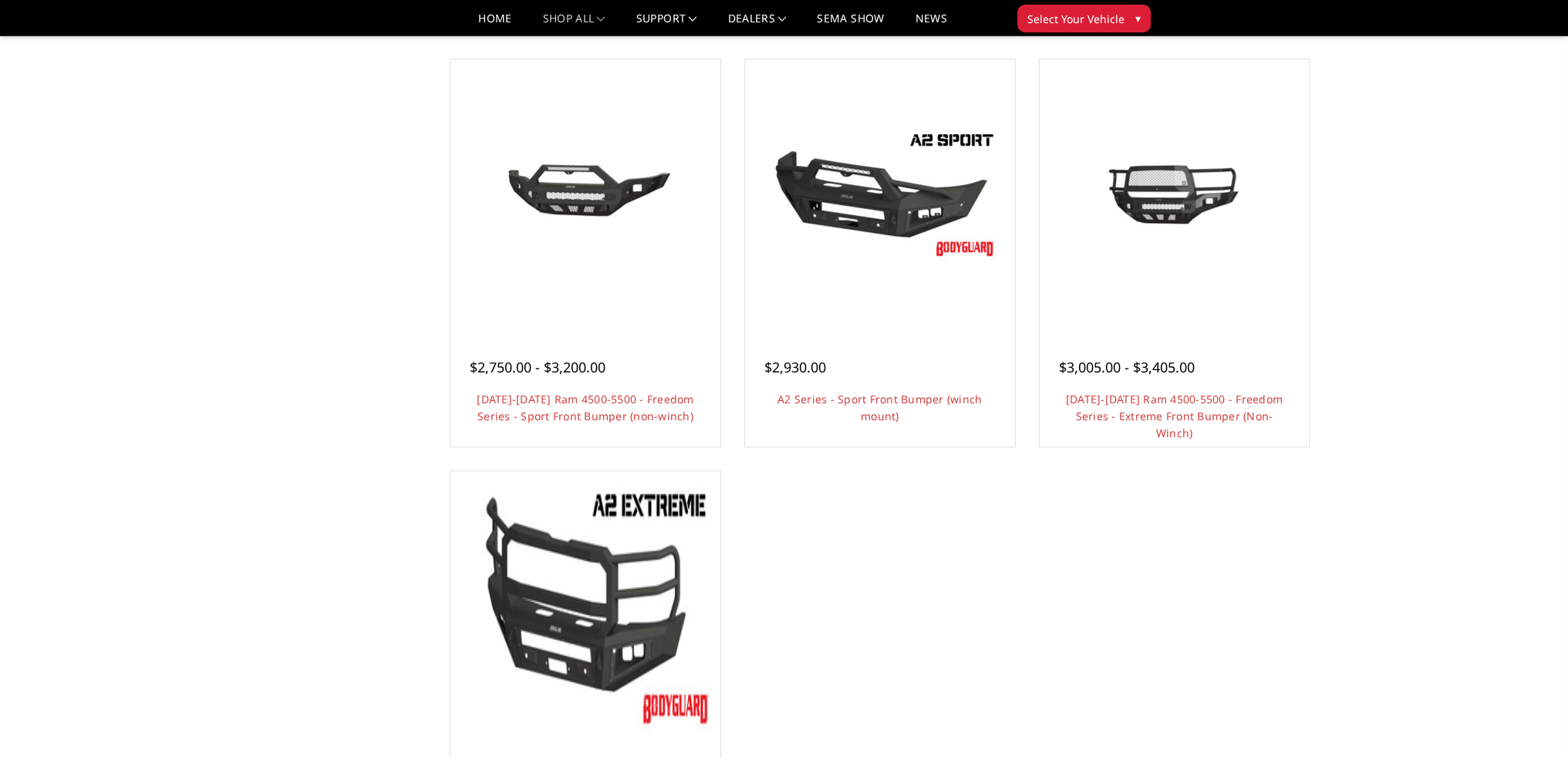
scroll to position [1234, 0]
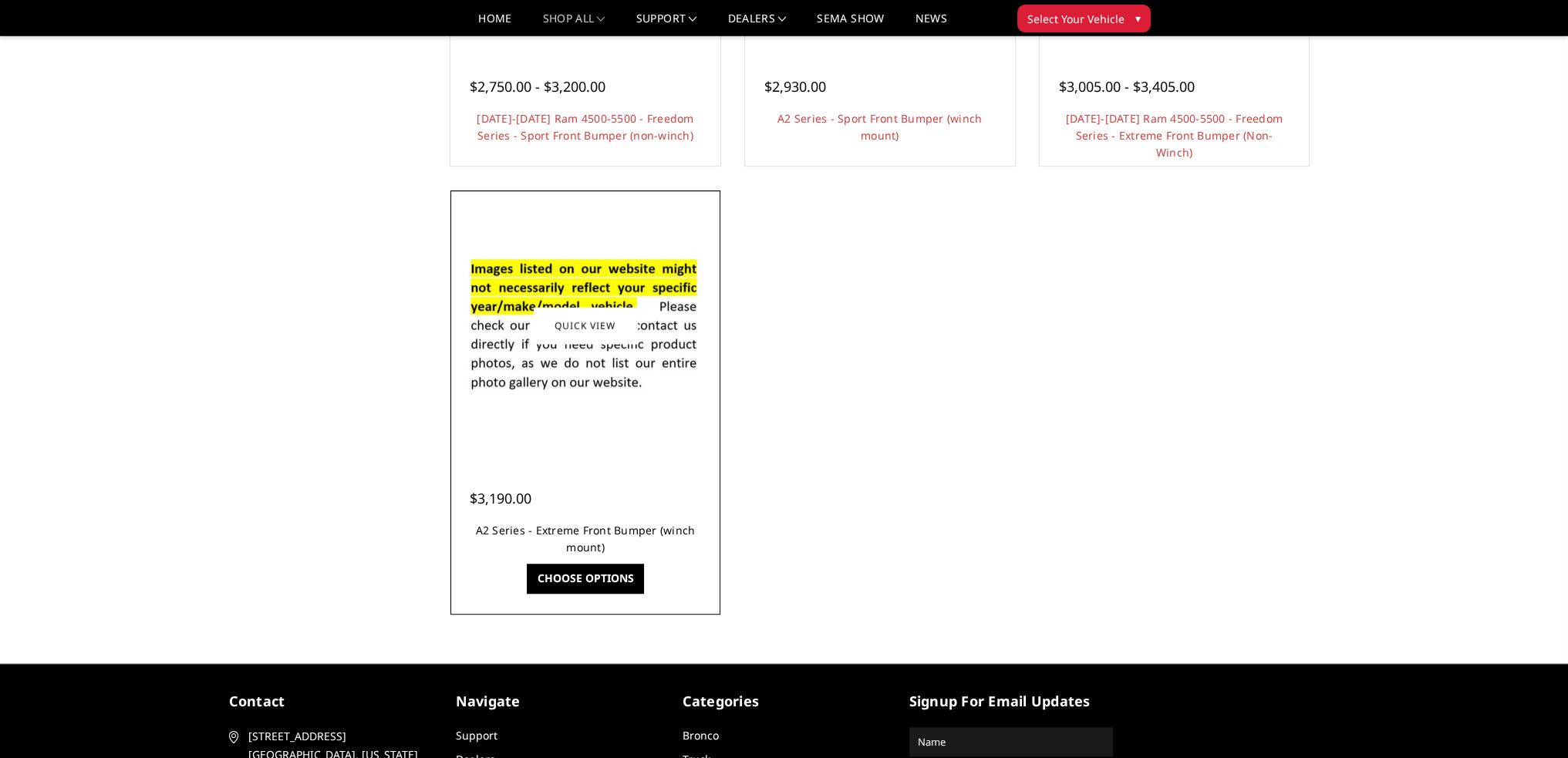
click at [608, 530] on link "A2 Series - Extreme Front Bumper (winch mount)" at bounding box center [585, 538] width 220 height 32
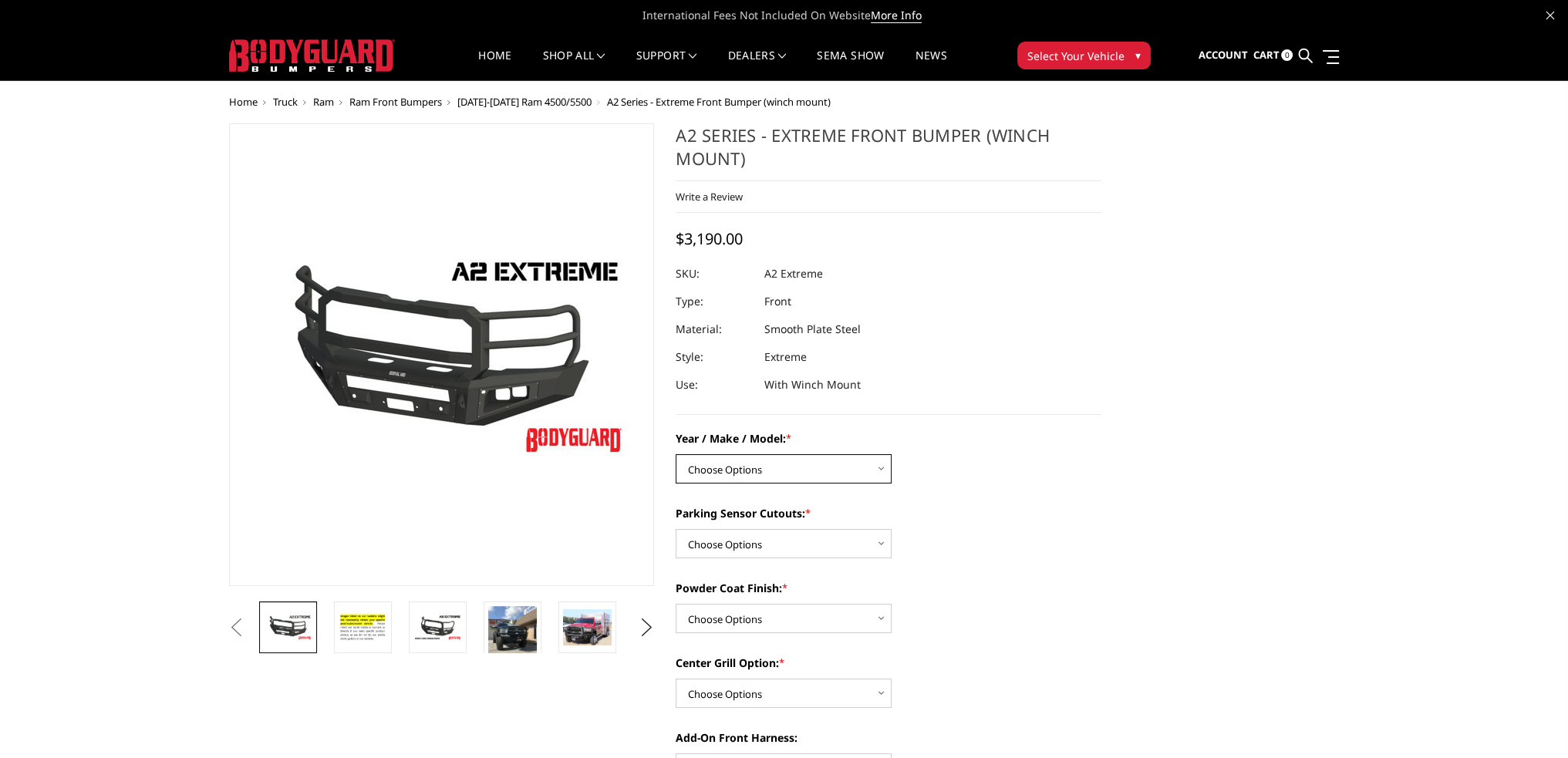
click at [778, 477] on select "Choose Options Chevrolet 20-23 2500 / 3500 Ford 17-22 F250 / F350 Ford 17-22 F4…" at bounding box center [784, 469] width 216 height 29
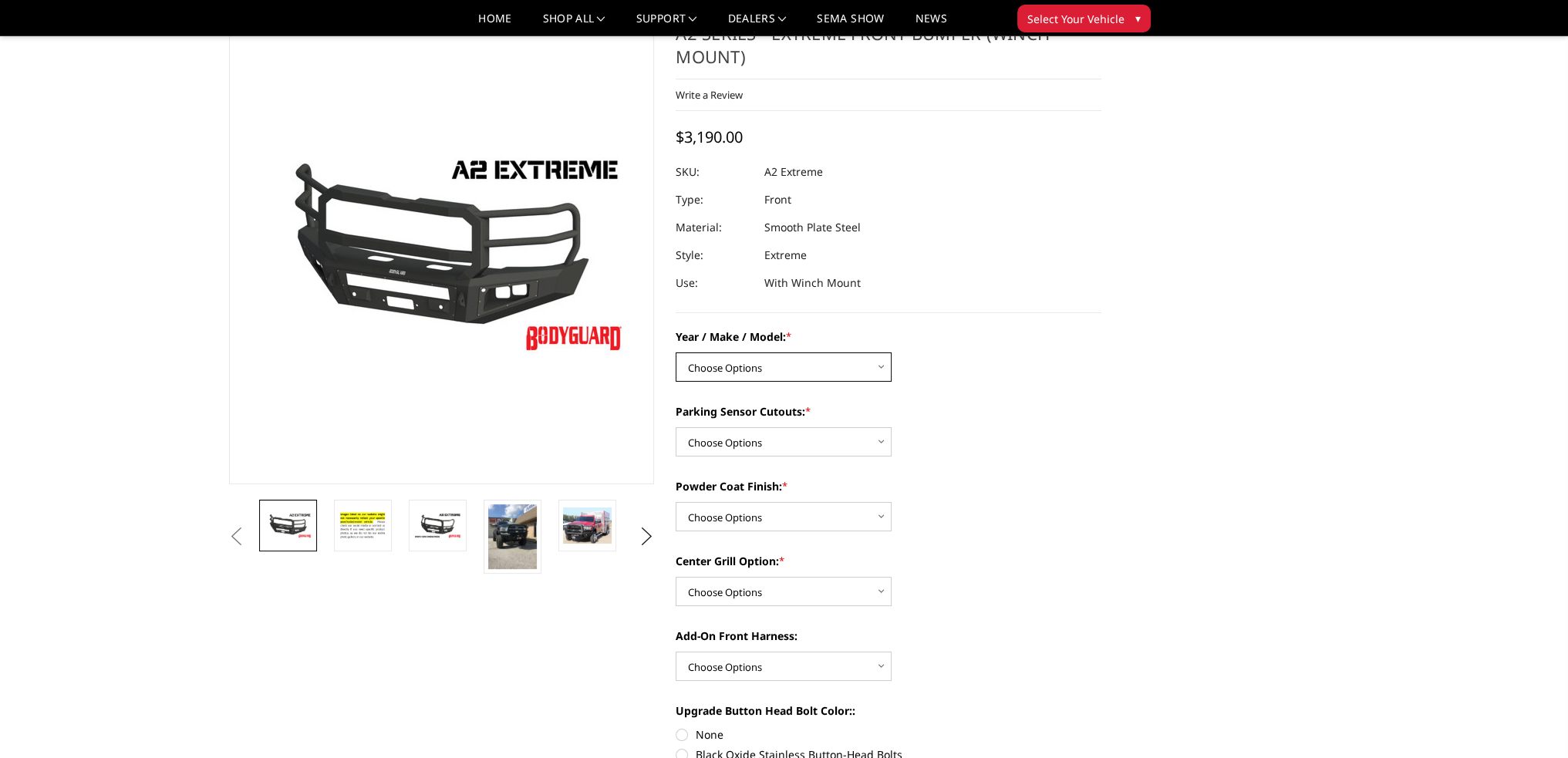
scroll to position [154, 0]
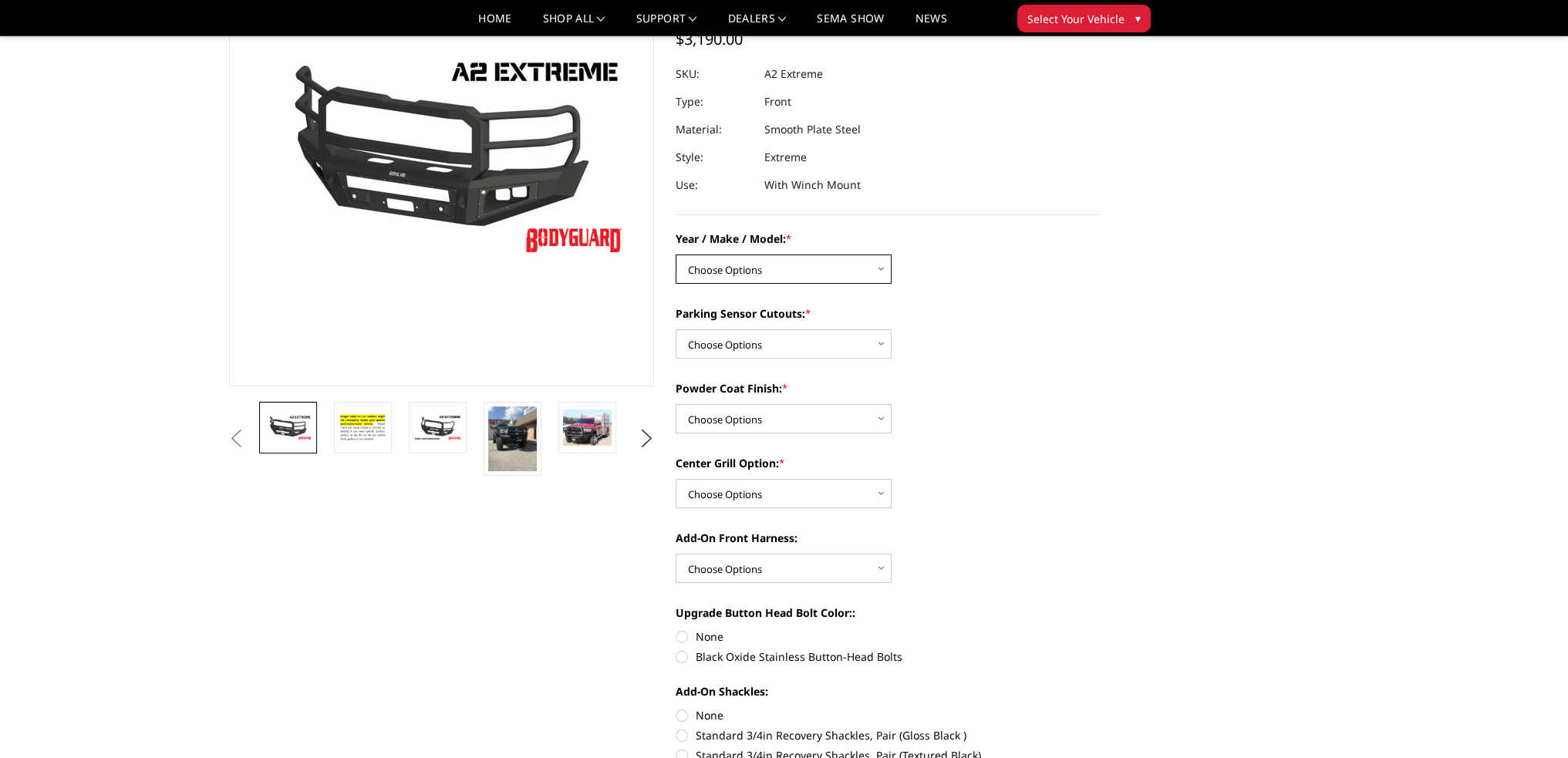
click at [771, 278] on select "Choose Options Chevrolet 20-23 2500 / 3500 Ford 17-22 F250 / F350 Ford 17-22 F4…" at bounding box center [784, 269] width 216 height 29
select select "1384"
click at [676, 254] on select "Choose Options Chevrolet 20-23 2500 / 3500 Ford 17-22 F250 / F350 Ford 17-22 F4…" at bounding box center [784, 269] width 216 height 29
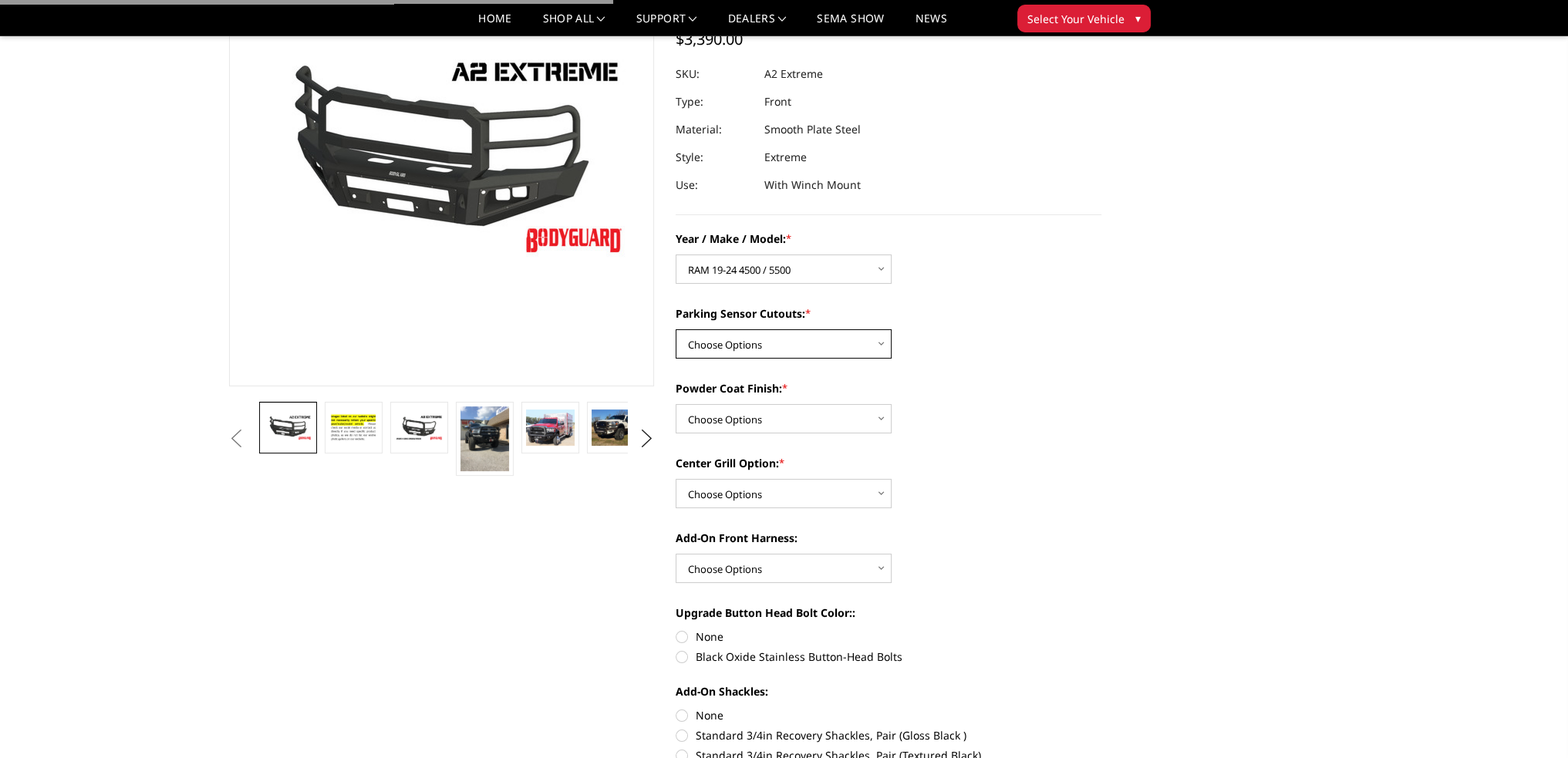
drag, startPoint x: 744, startPoint y: 337, endPoint x: 748, endPoint y: 351, distance: 14.6
click at [744, 337] on select "Choose Options Yes - I have front parking sensors No - I do NOT have parking se…" at bounding box center [784, 344] width 216 height 29
select select "541"
click at [676, 329] on select "Choose Options Yes - I have front parking sensors No - I do NOT have parking se…" at bounding box center [784, 344] width 216 height 29
drag, startPoint x: 742, startPoint y: 412, endPoint x: 741, endPoint y: 430, distance: 18.0
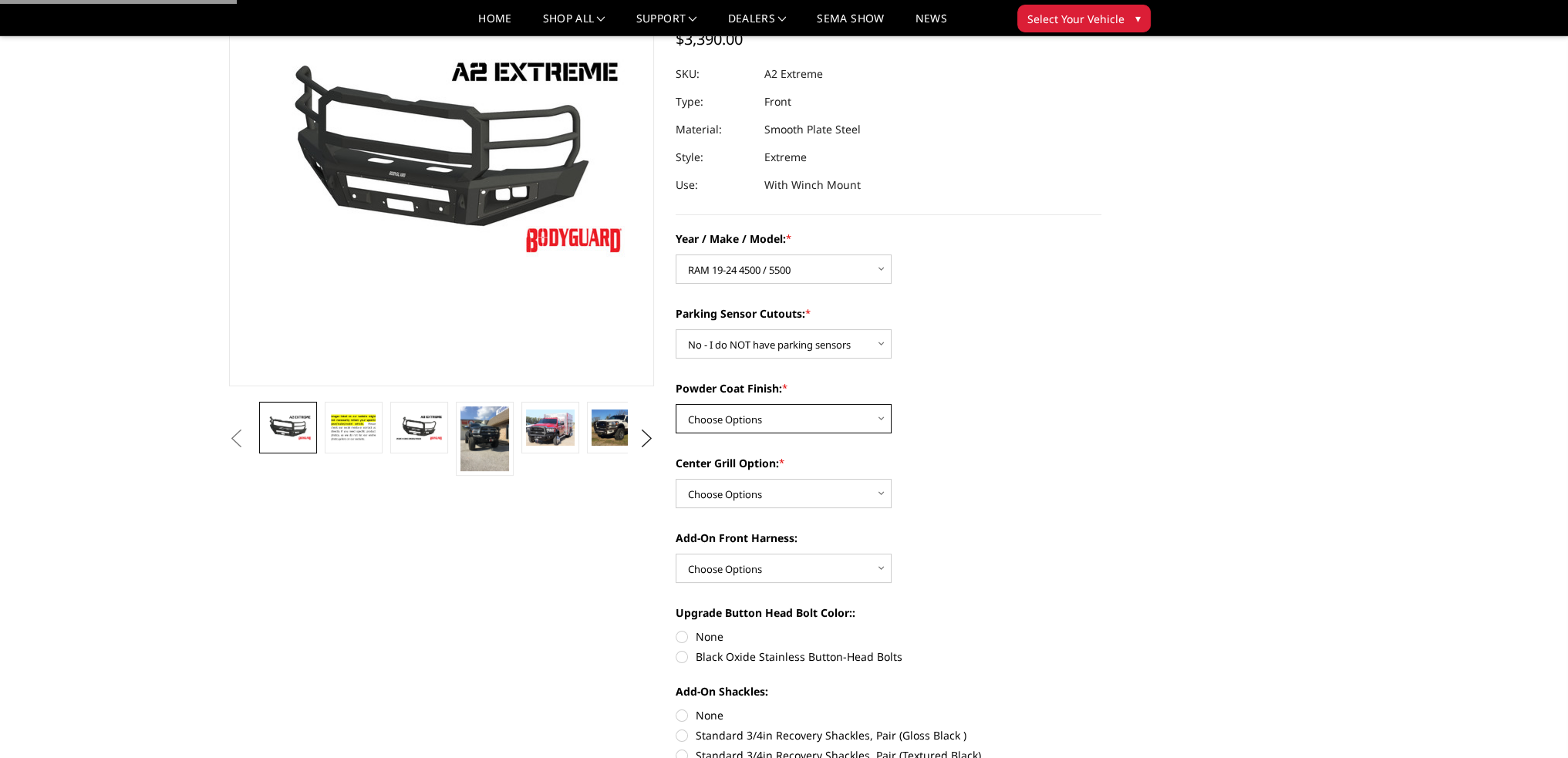
click at [742, 412] on select "Choose Options Bare metal (included) Texture Black Powder Coat" at bounding box center [784, 419] width 216 height 29
select select "518"
click at [676, 404] on select "Choose Options Bare metal (included) Texture Black Powder Coat" at bounding box center [784, 419] width 216 height 29
click at [722, 486] on select "Choose Options Add expanded metal in center grill Decline this option" at bounding box center [784, 493] width 216 height 29
select select "1081"
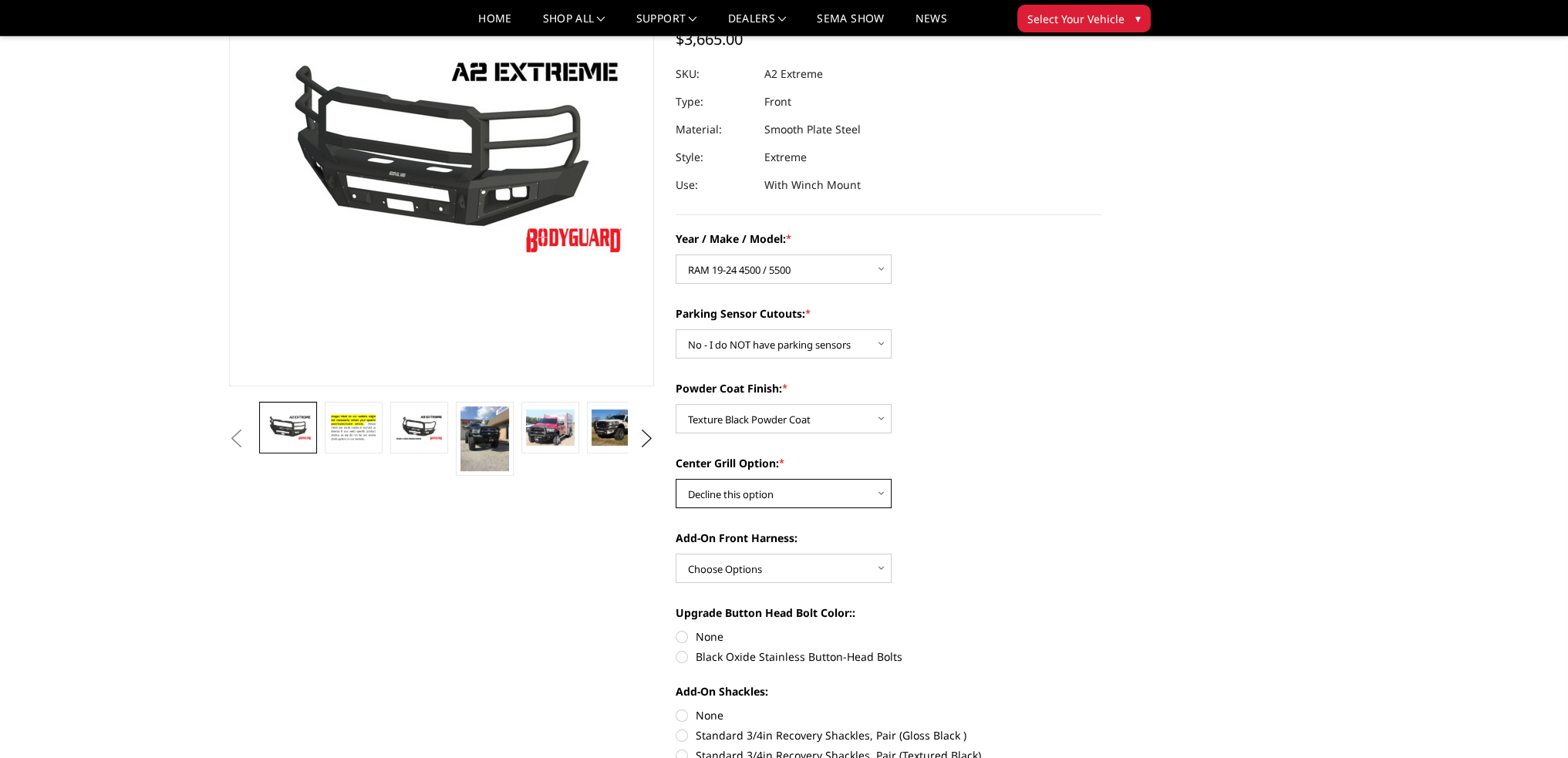
click at [676, 479] on select "Choose Options Add expanded metal in center grill Decline this option" at bounding box center [784, 493] width 216 height 29
click at [709, 565] on select "Choose Options WITH front camera harness WITHOUT front camera harness" at bounding box center [784, 569] width 216 height 29
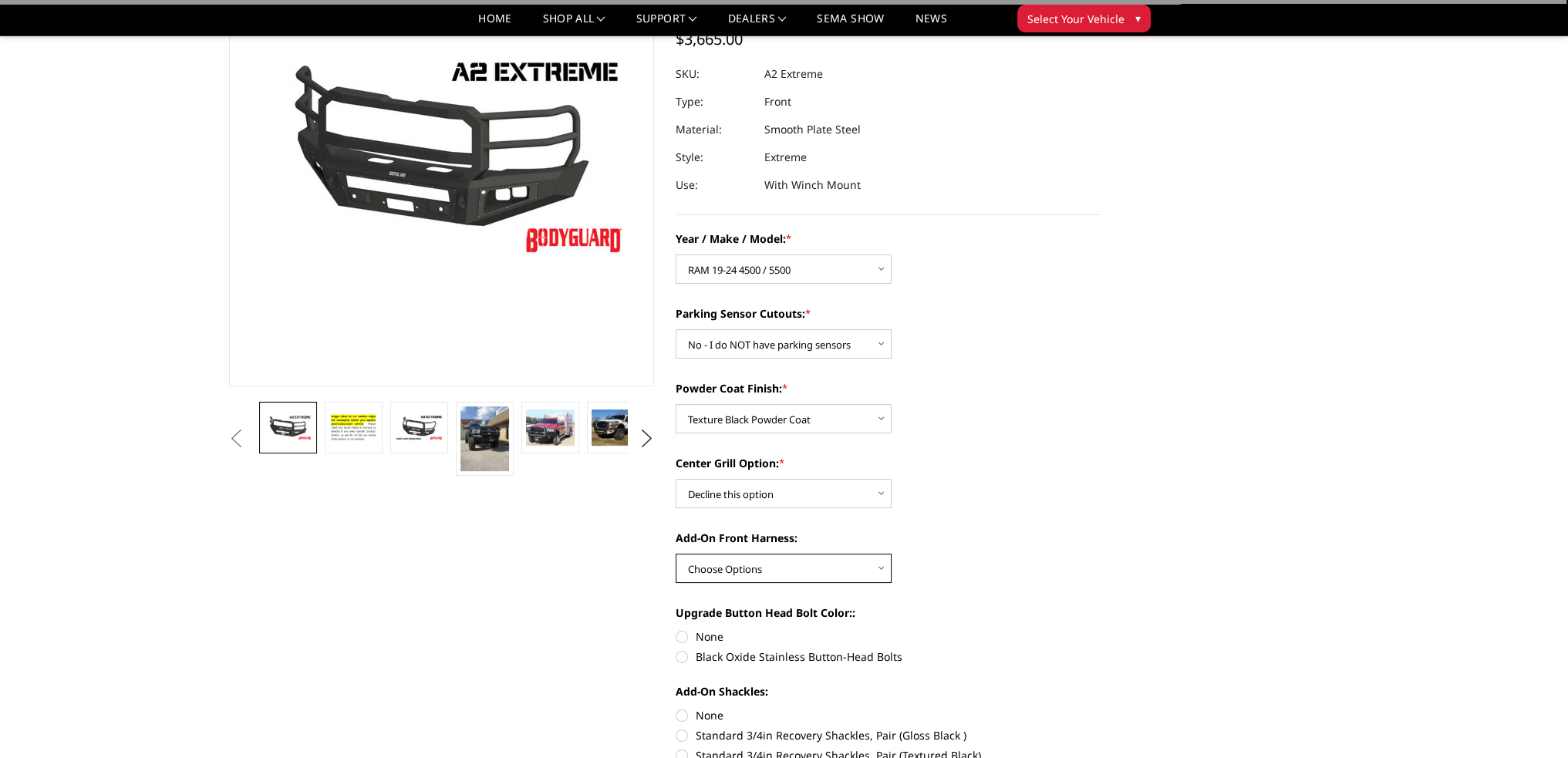
select select "1696"
click at [676, 554] on select "Choose Options WITH front camera harness WITHOUT front camera harness" at bounding box center [784, 569] width 216 height 29
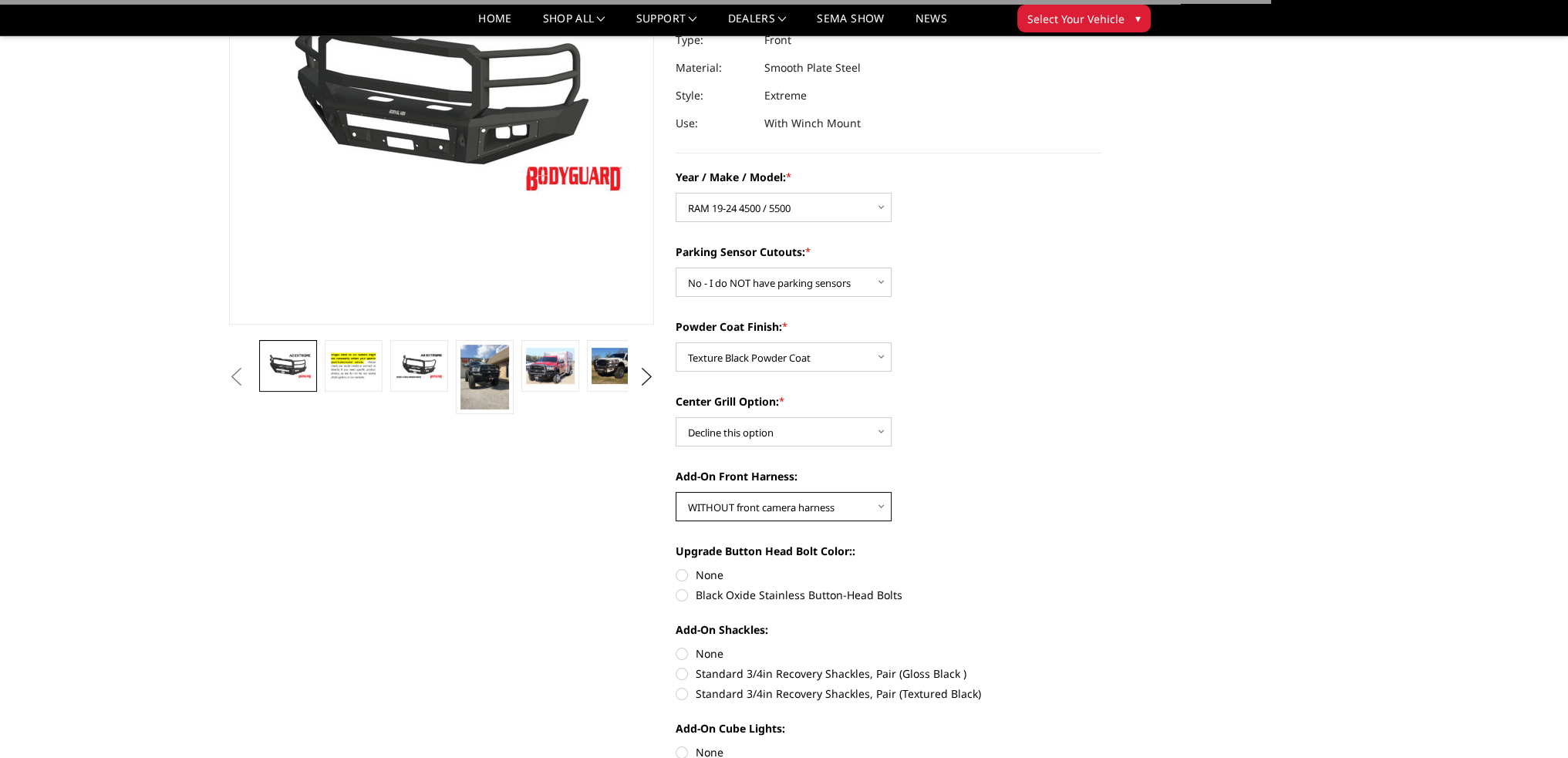
scroll to position [309, 0]
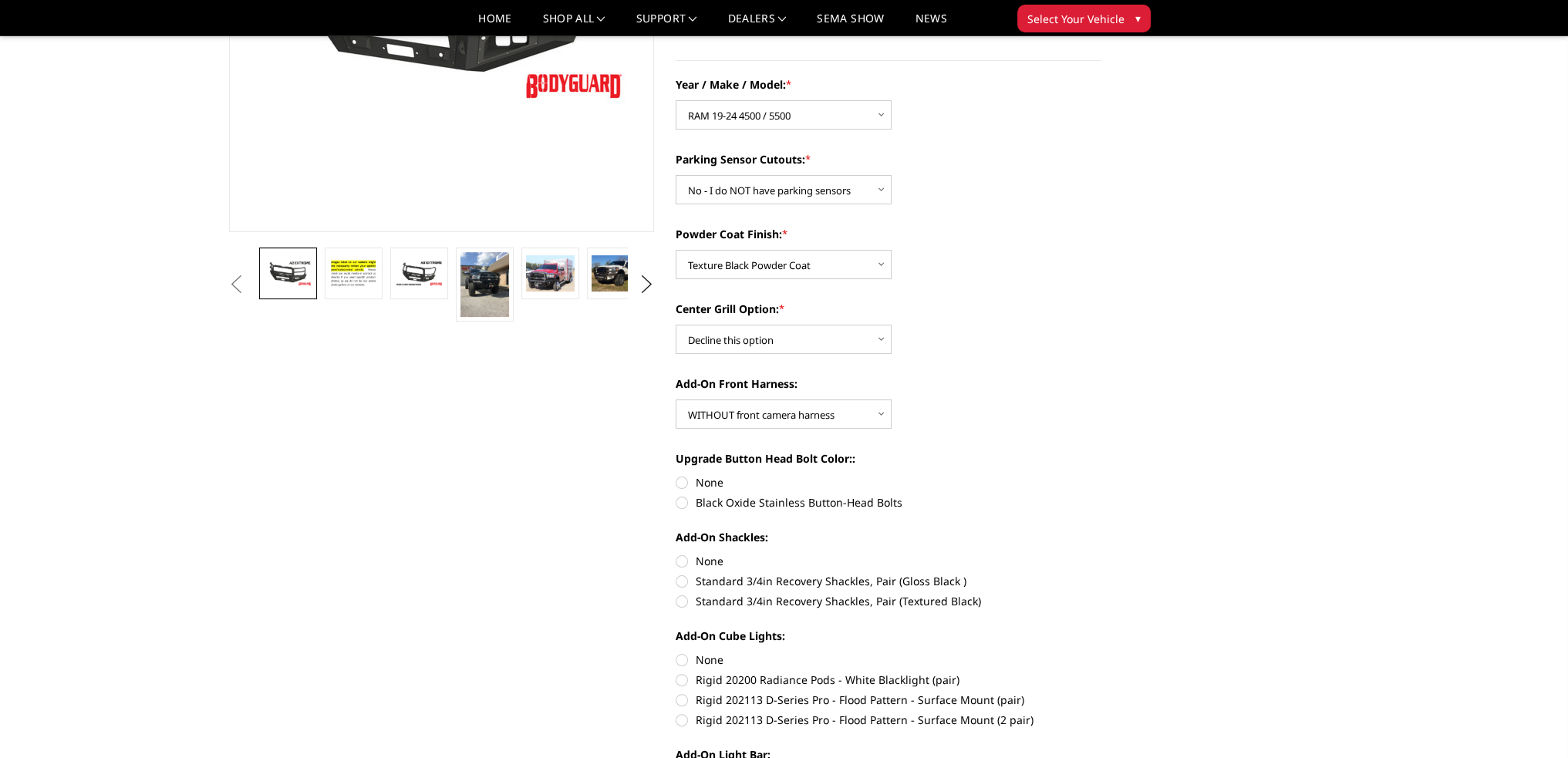
click at [680, 605] on label "Standard 3/4in Recovery Shackles, Pair (Textured Black)" at bounding box center [889, 601] width 426 height 16
click at [1101, 573] on input "Standard 3/4in Recovery Shackles, Pair (Textured Black)" at bounding box center [1101, 573] width 1 height 1
radio input "true"
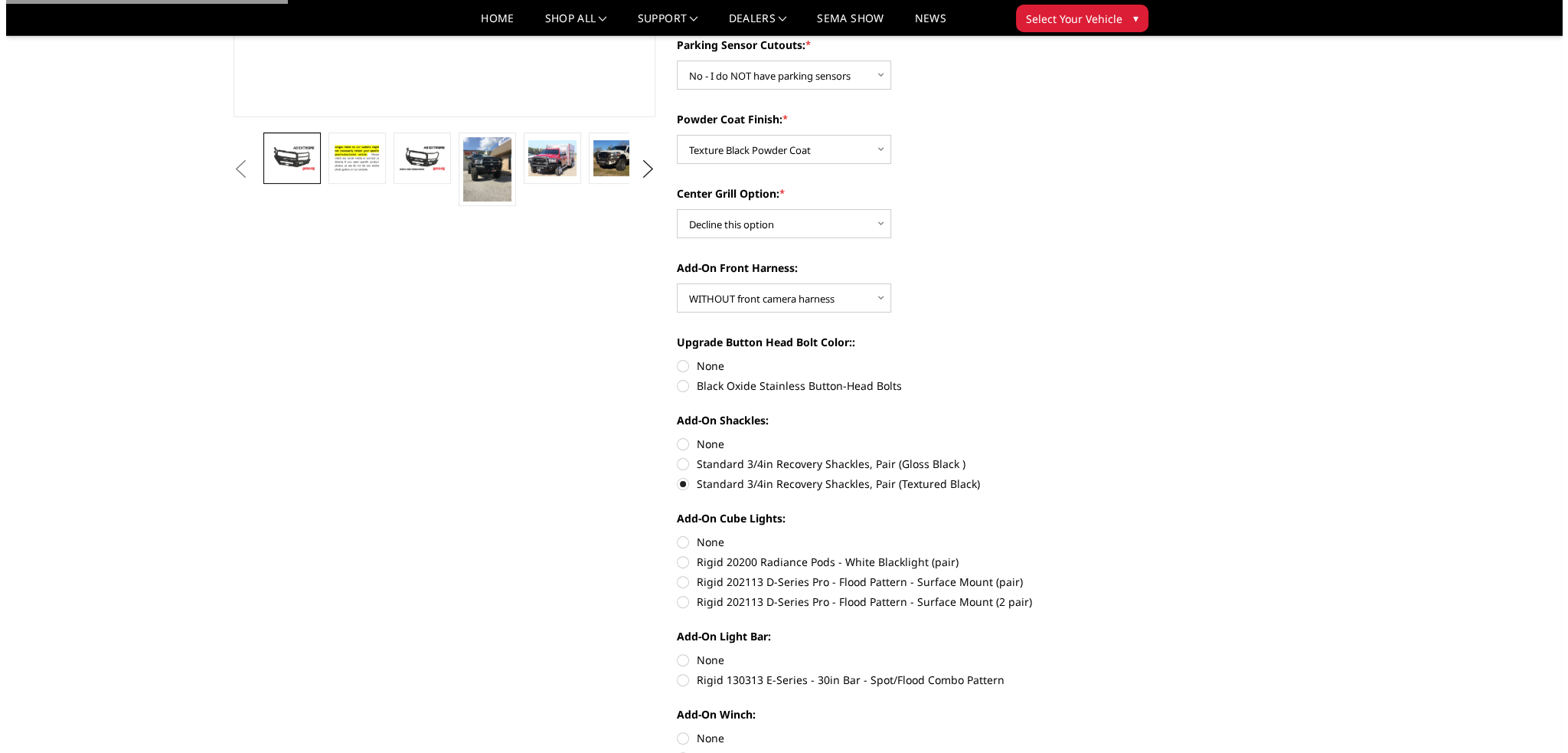
scroll to position [766, 0]
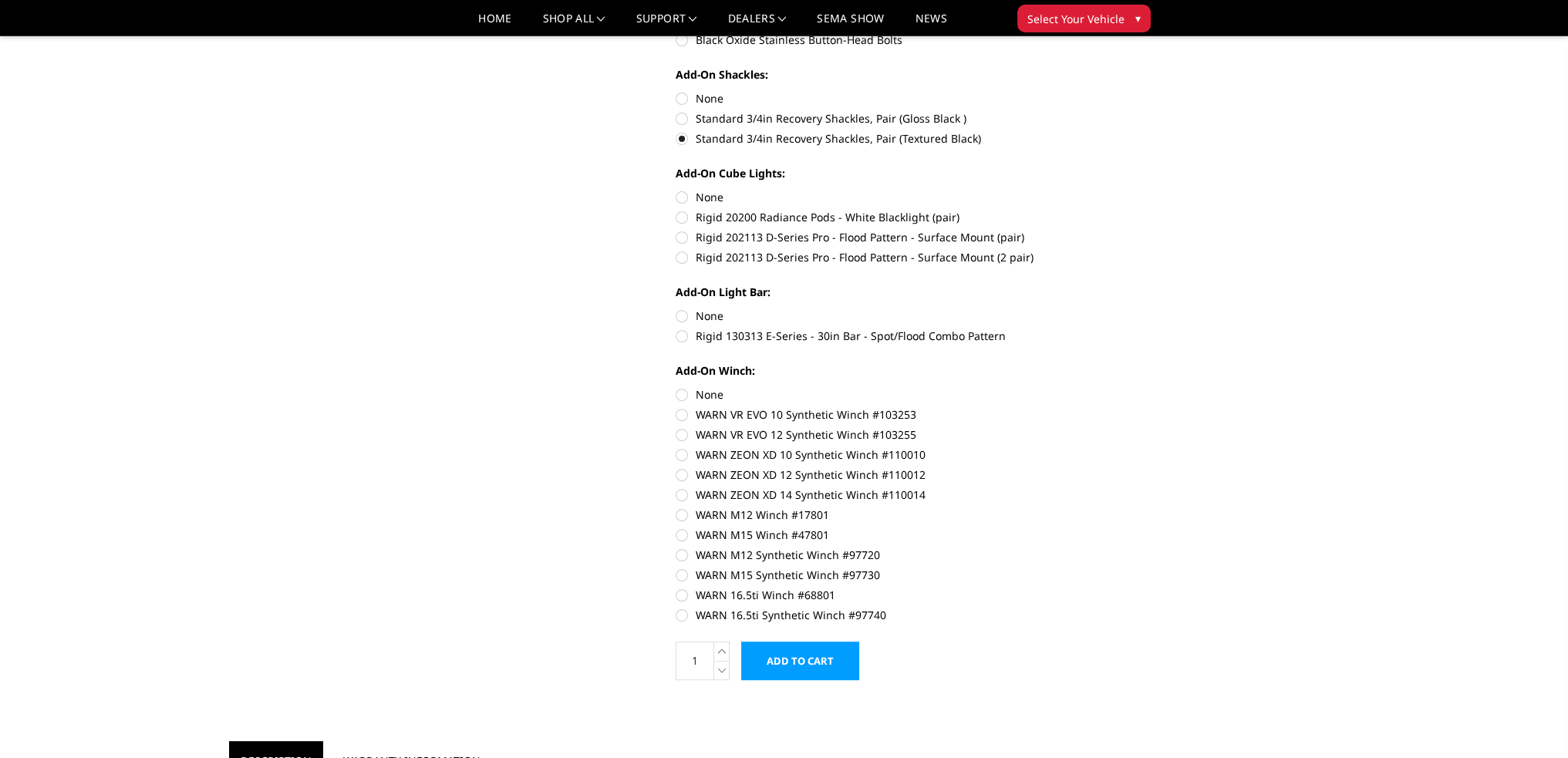
click at [788, 656] on input "Add to Cart" at bounding box center [800, 661] width 118 height 39
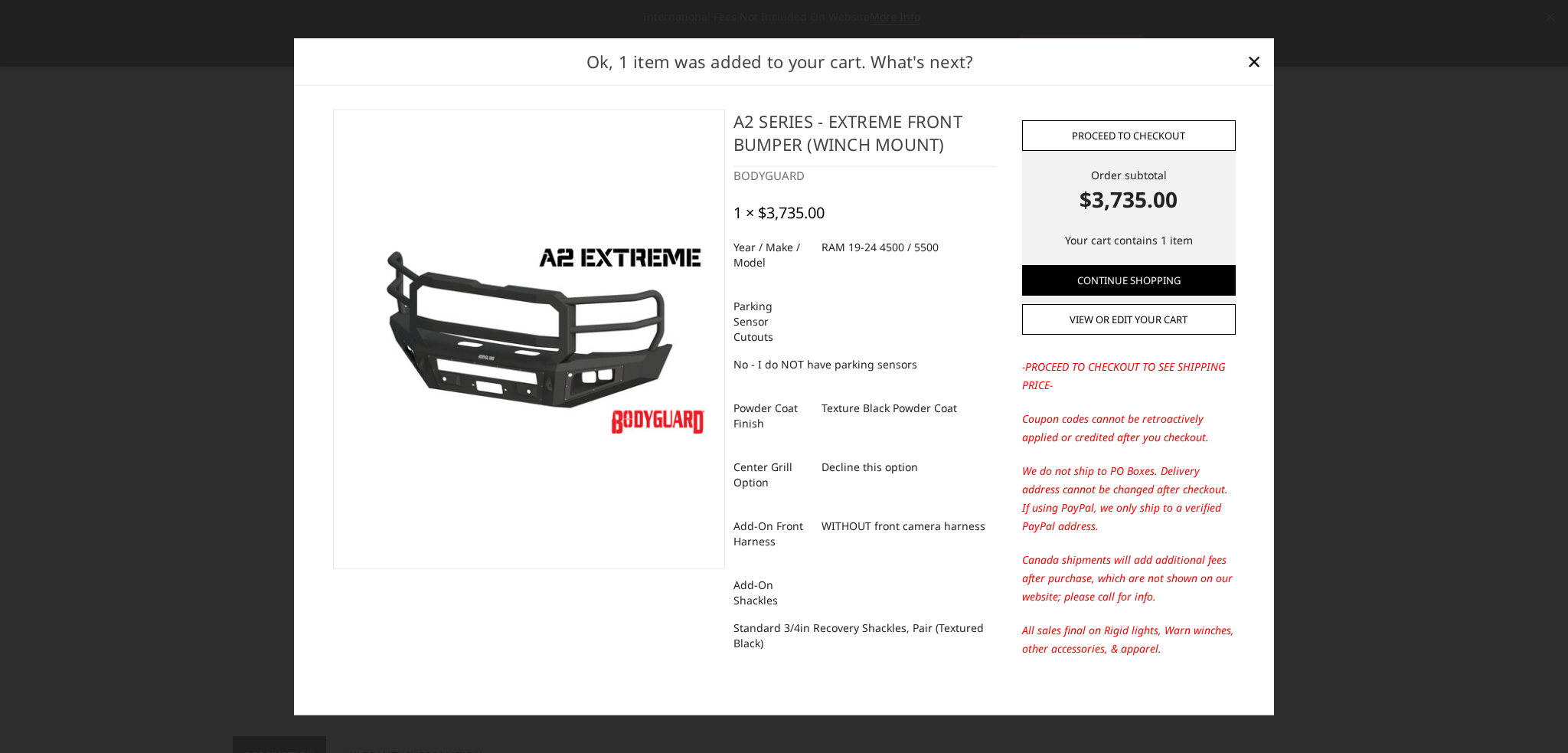
click at [1124, 133] on link "Proceed to checkout" at bounding box center [1129, 136] width 213 height 31
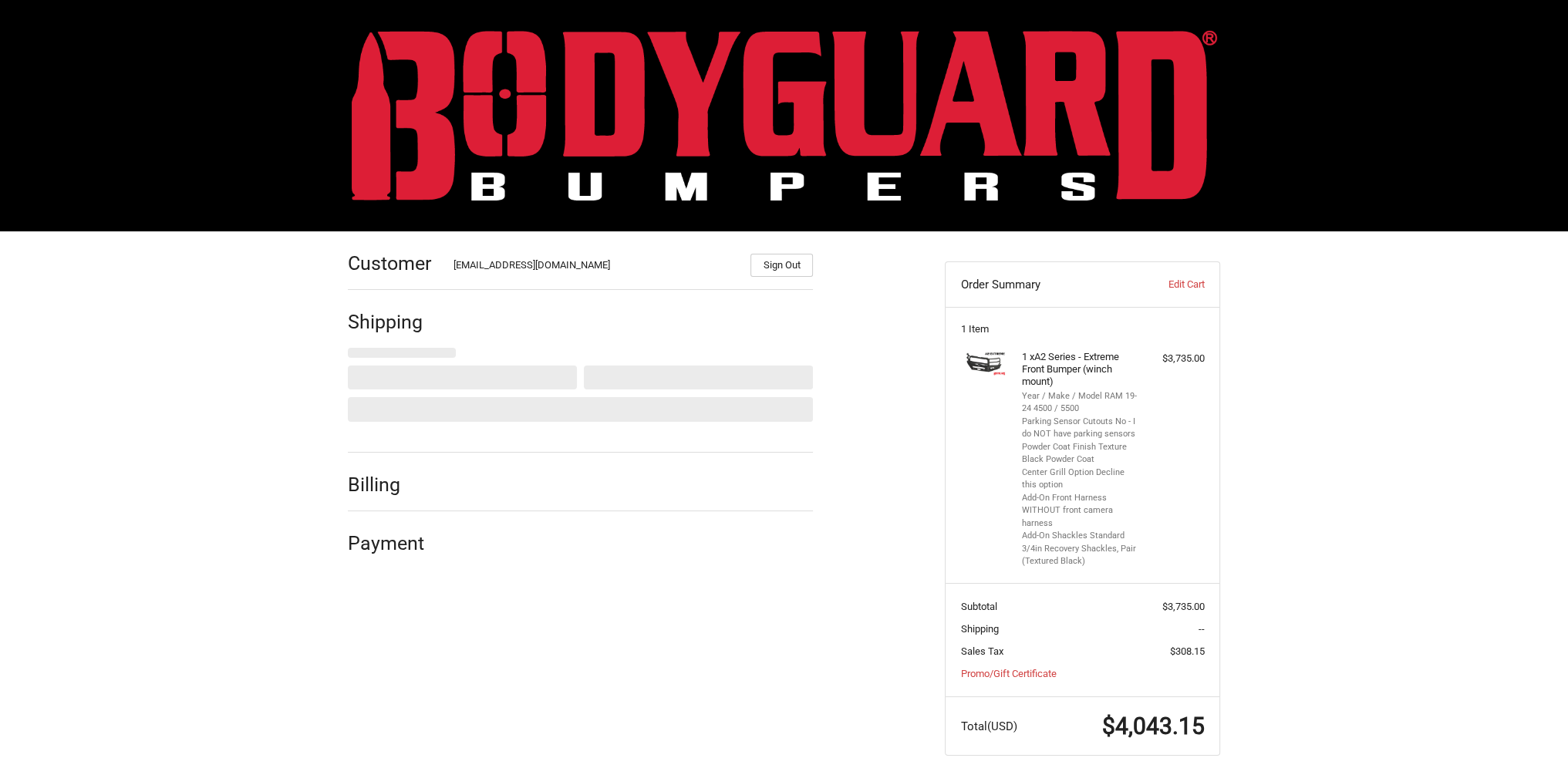
scroll to position [27, 0]
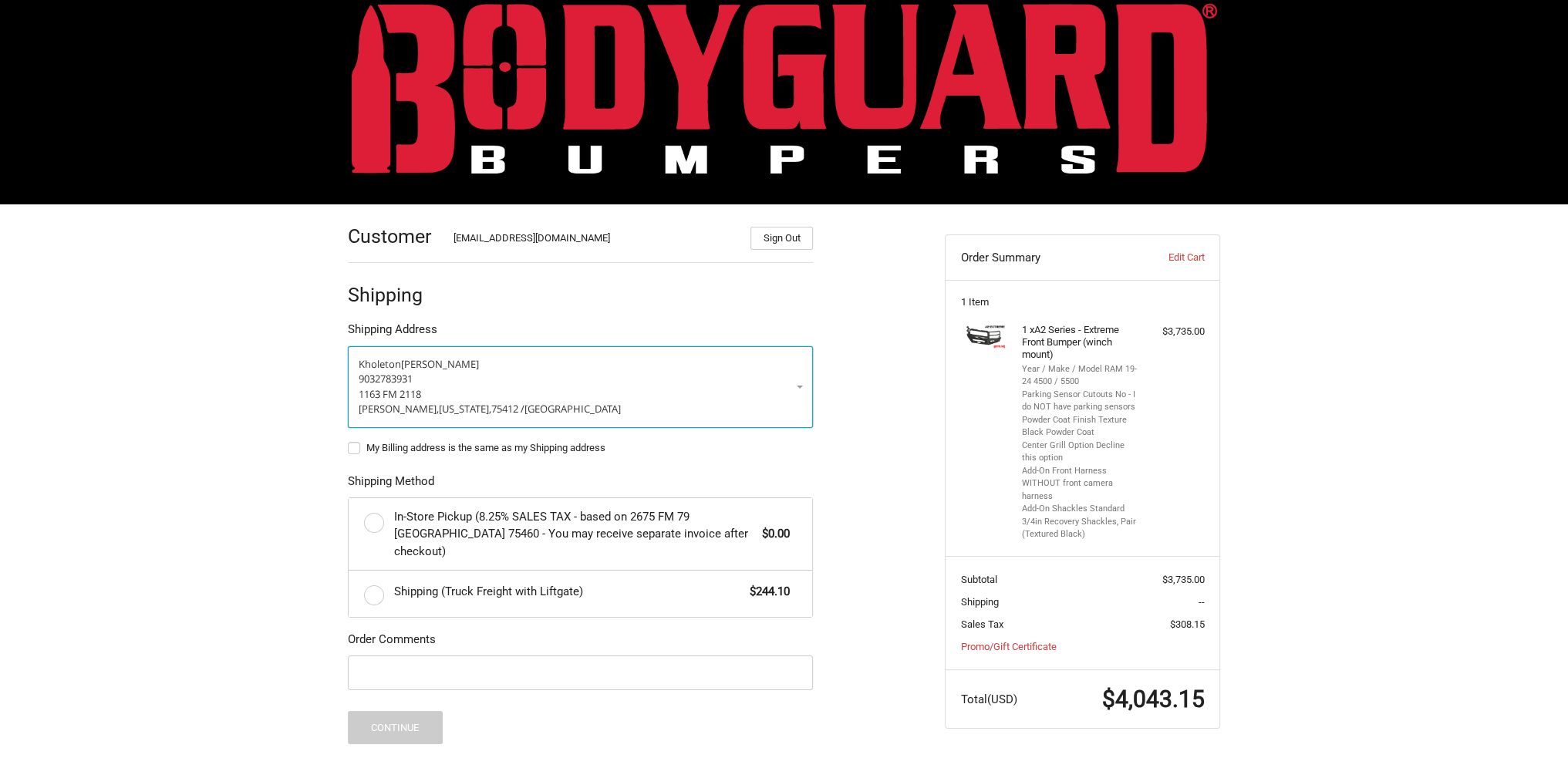
click at [613, 358] on p "[PERSON_NAME]" at bounding box center [580, 365] width 443 height 16
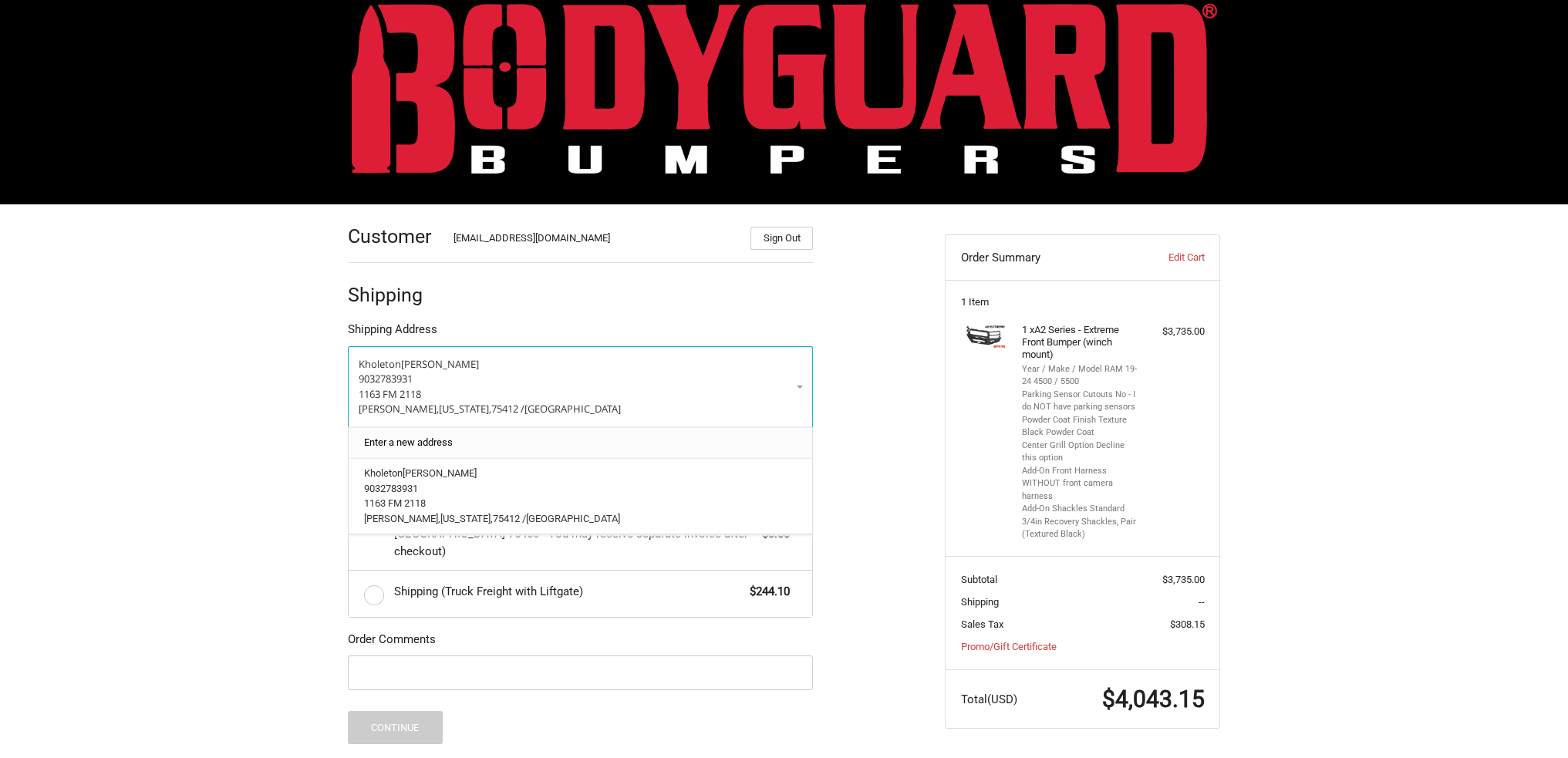
click at [491, 443] on link "Enter a new address" at bounding box center [581, 442] width 449 height 30
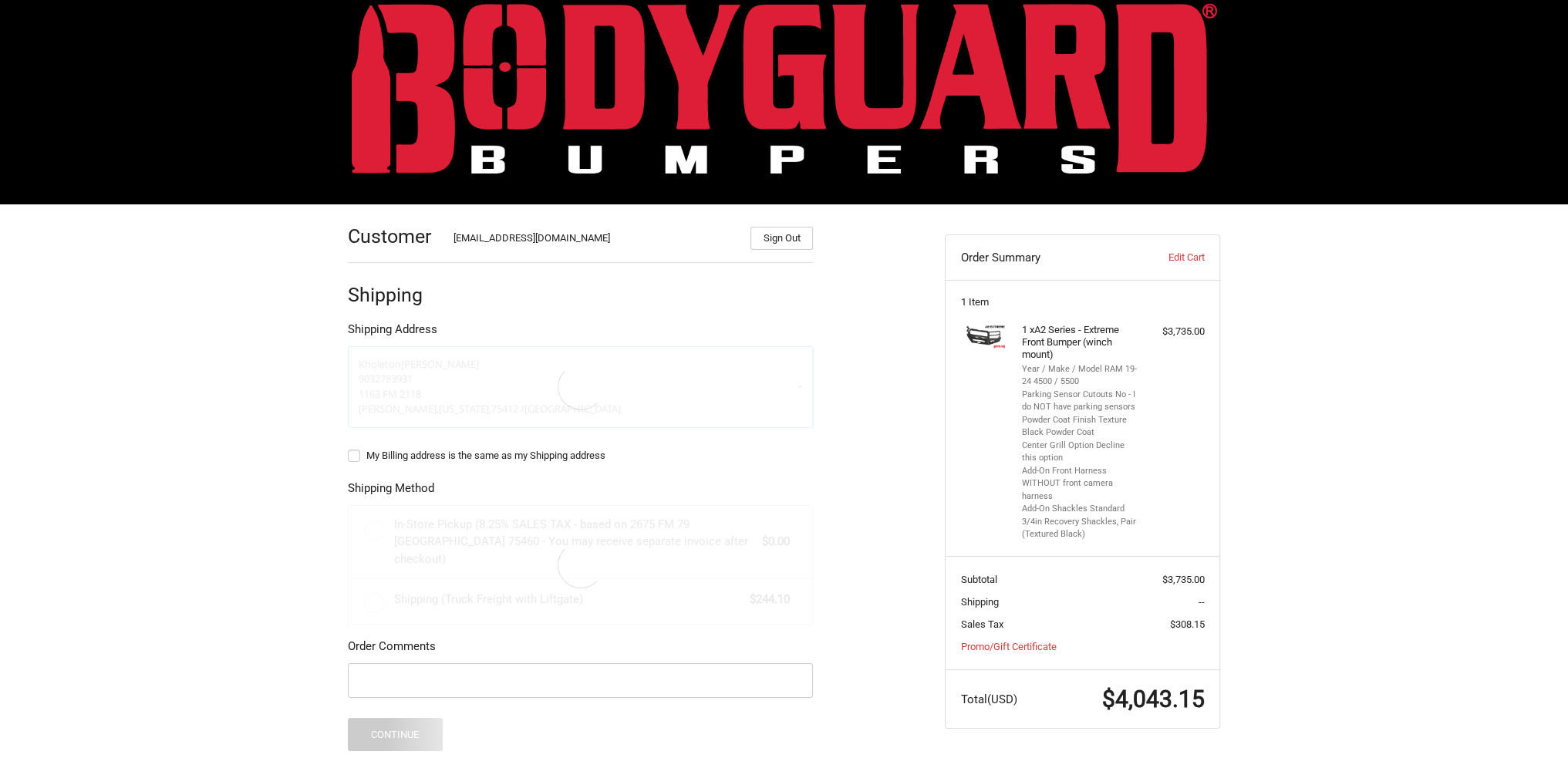
select select "US"
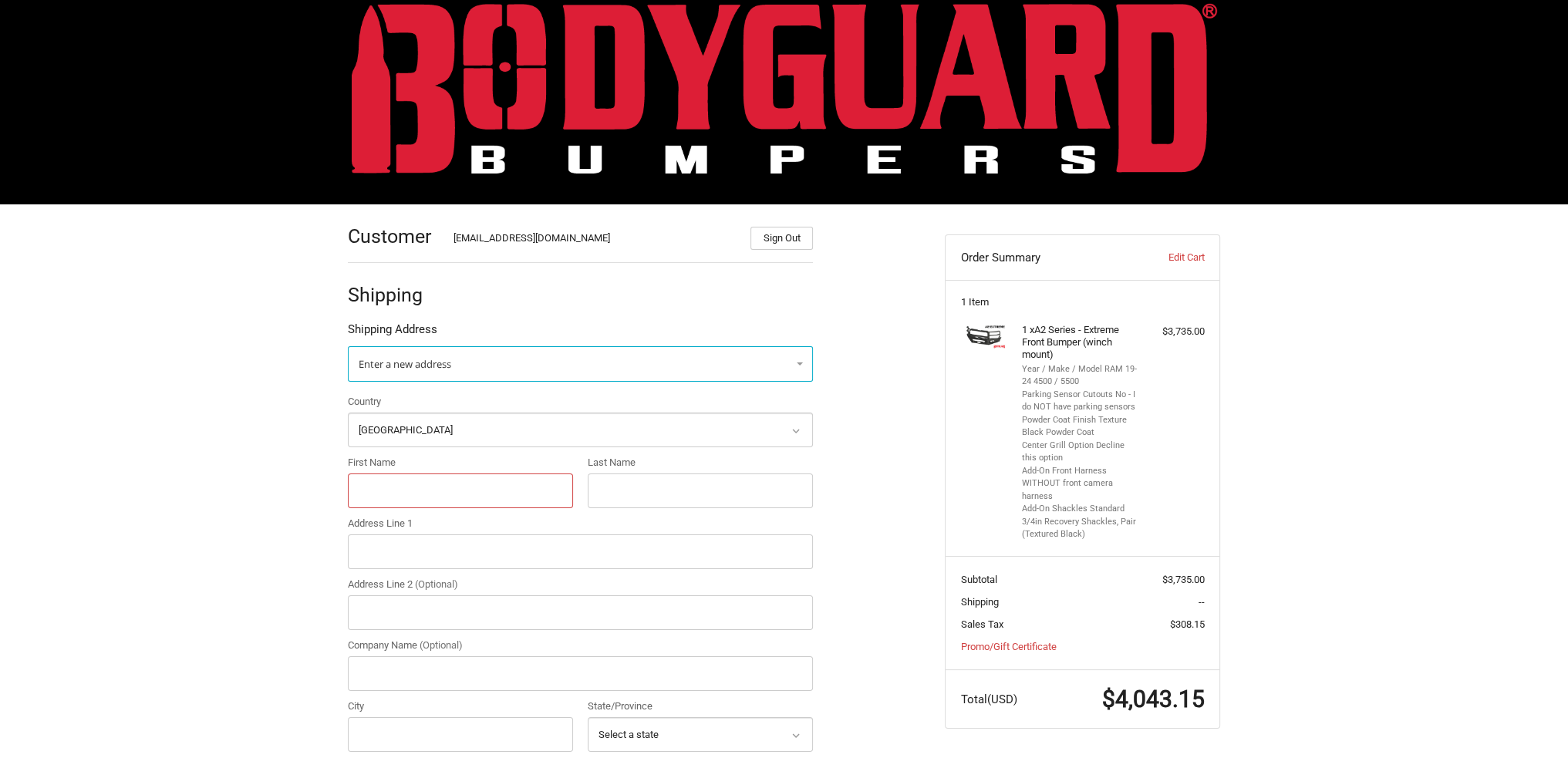
click at [412, 493] on input "First Name" at bounding box center [460, 490] width 225 height 35
type input "k"
type input "c"
type input "bldg [STREET_ADDRESS]"
type input "fort [PERSON_NAME]"
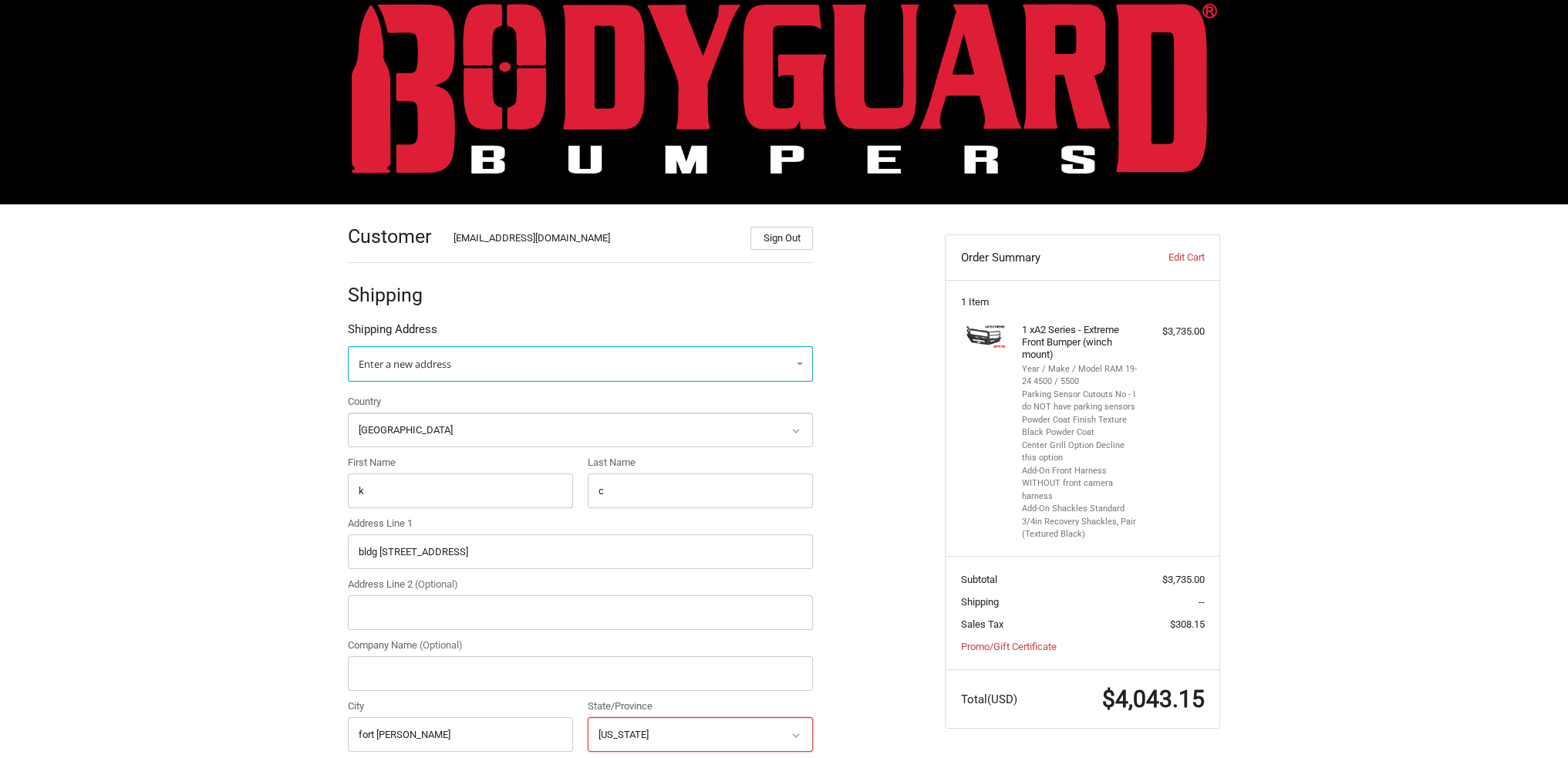
select select "KY"
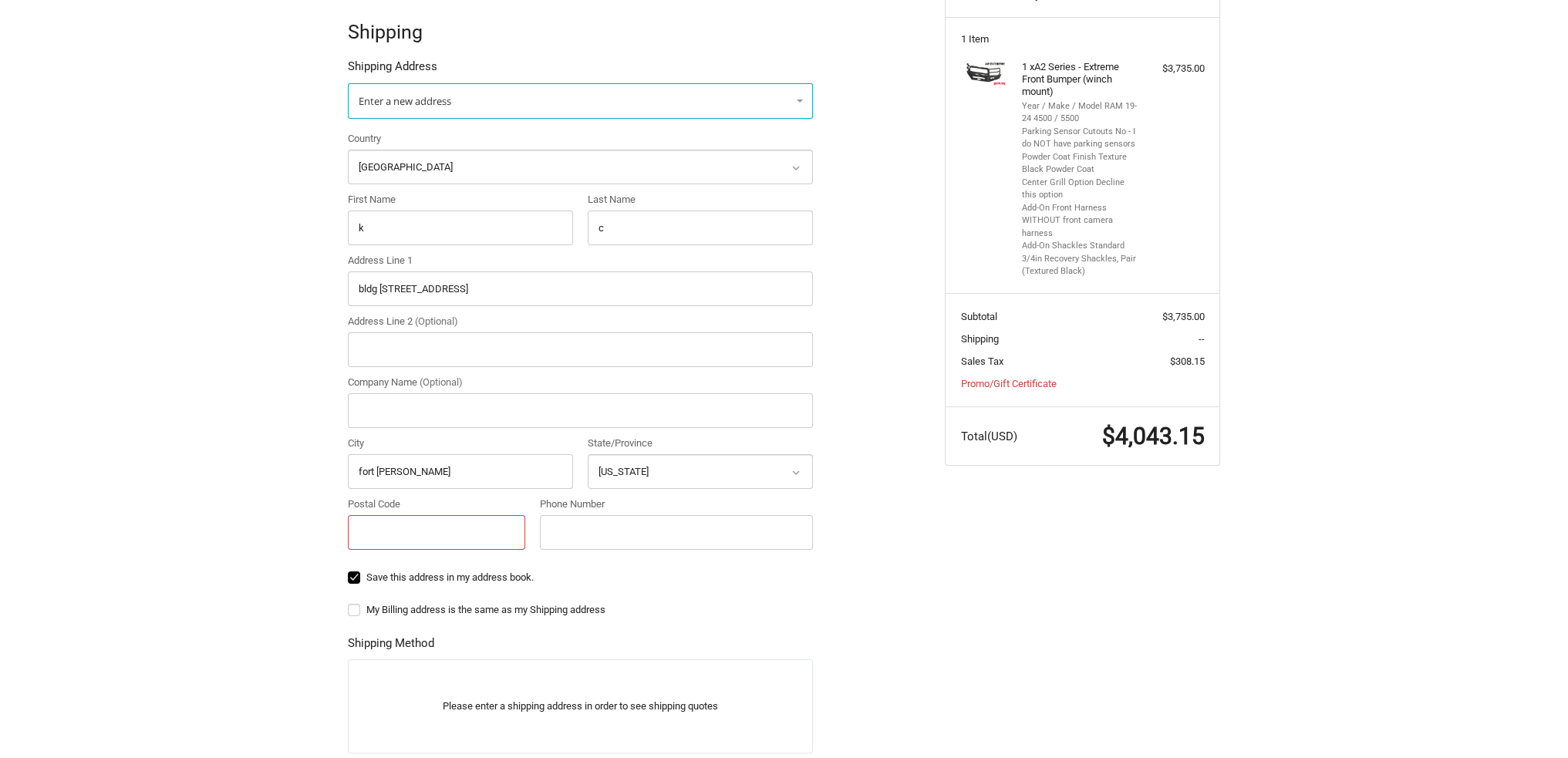
scroll to position [441, 0]
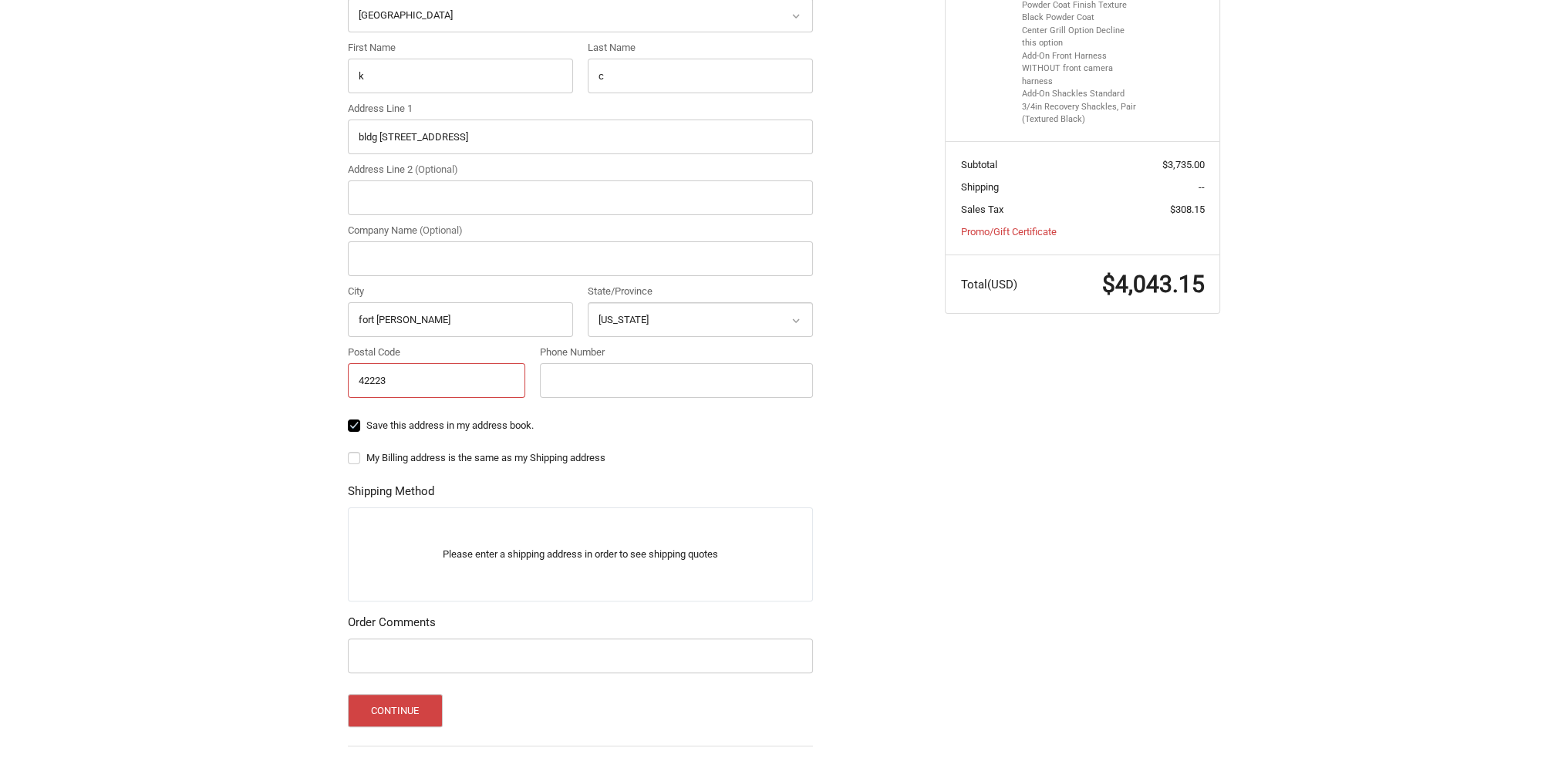
type input "42223"
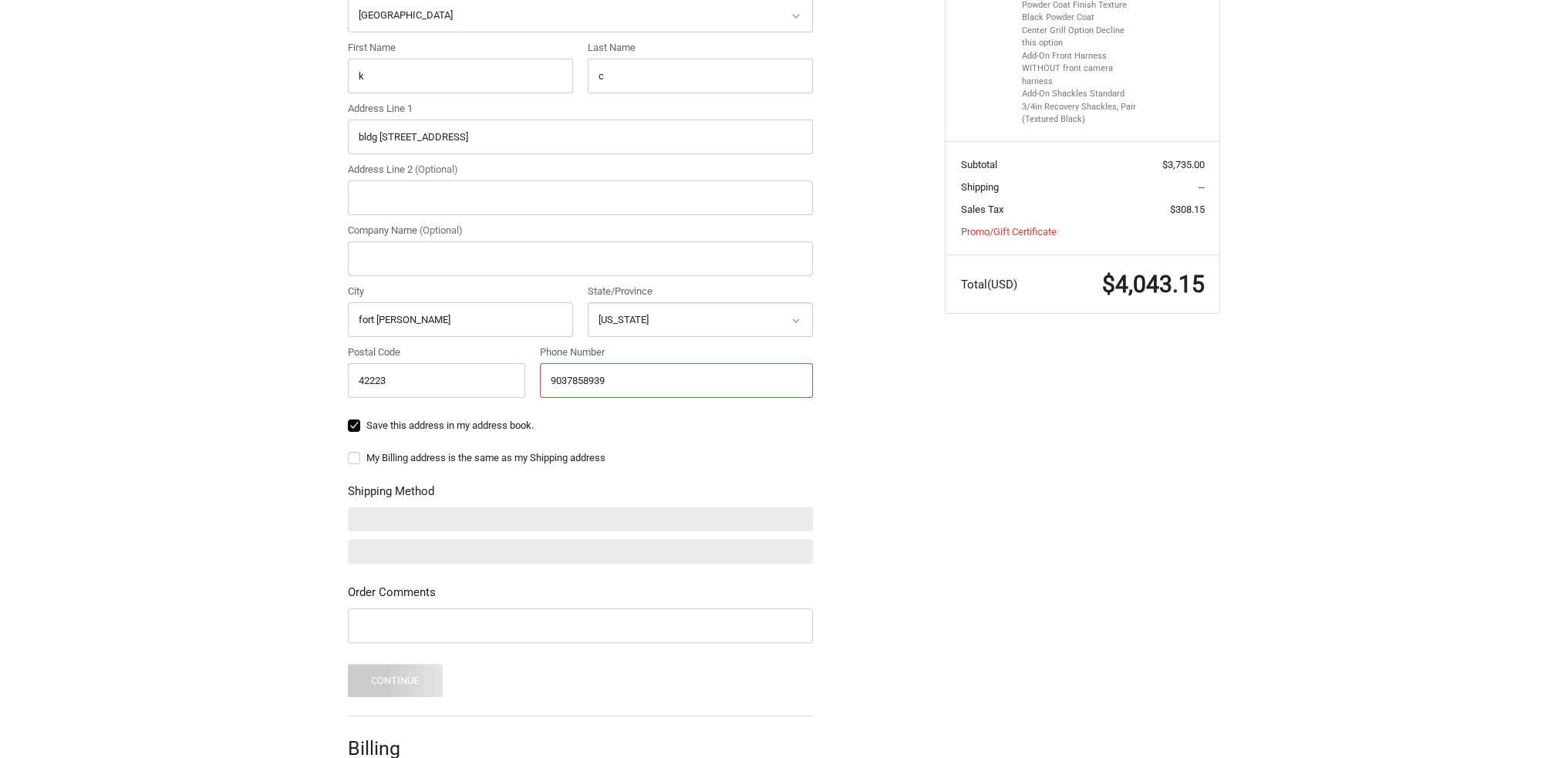
type input "9037858939"
click at [849, 339] on ol "Customer [EMAIL_ADDRESS][DOMAIN_NAME] Sign Out Shipping Shipping Address Enter …" at bounding box center [610, 312] width 526 height 1044
